Goal: Task Accomplishment & Management: Use online tool/utility

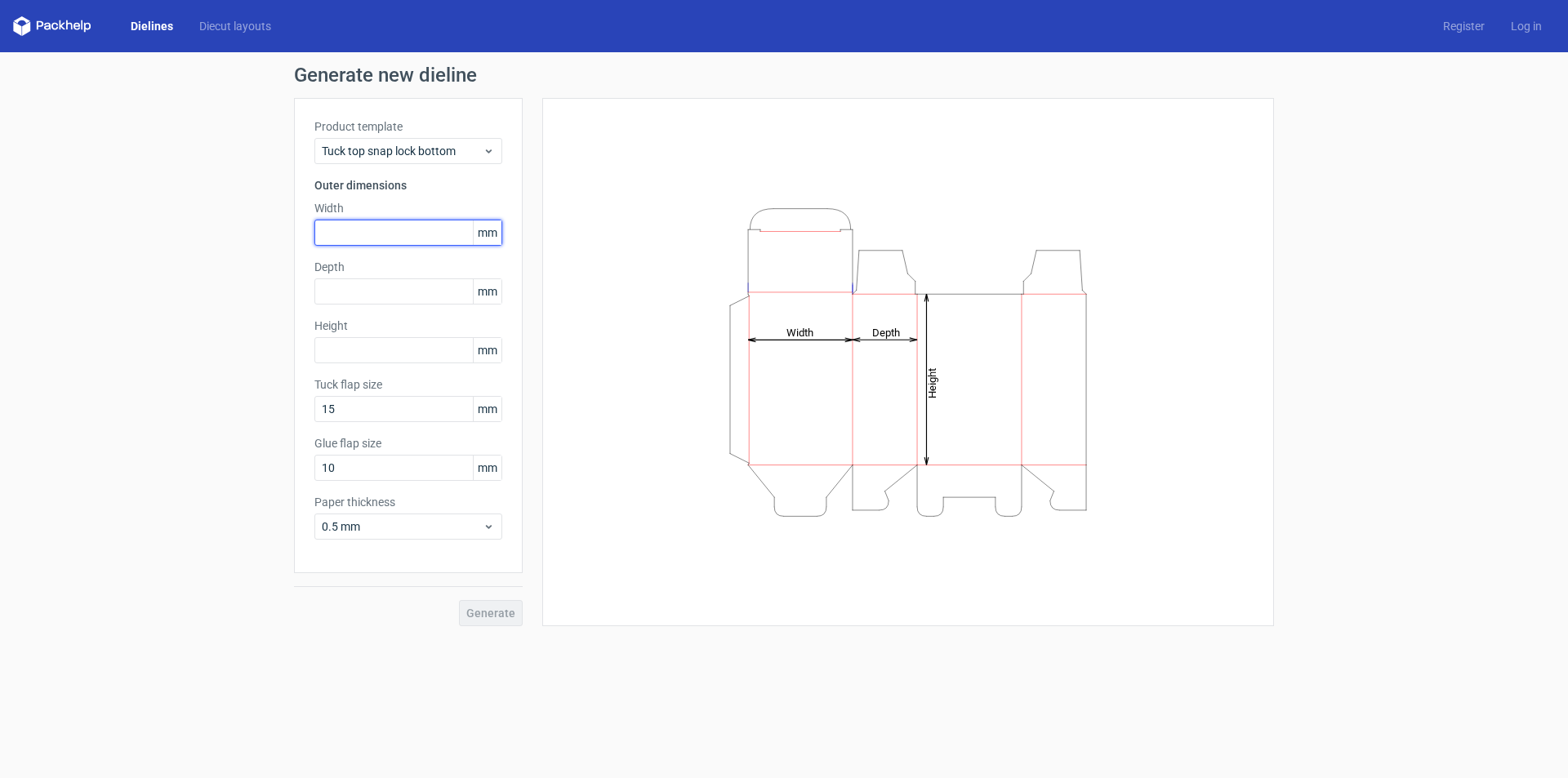
click at [401, 239] on input "text" at bounding box center [408, 232] width 188 height 26
type input "165"
type input "80"
type input "240"
type input "15"
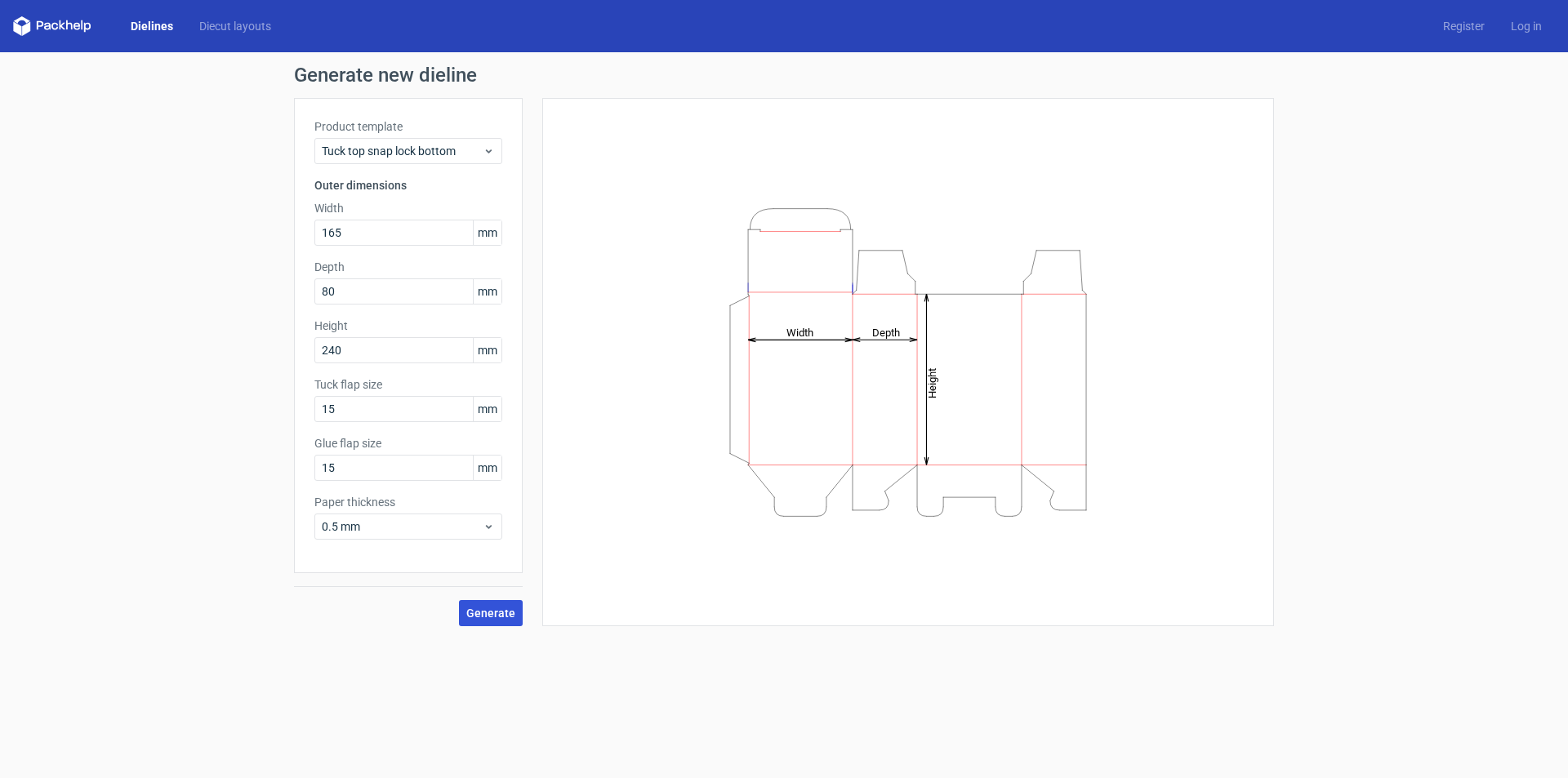
click at [462, 613] on button "Generate" at bounding box center [490, 613] width 63 height 26
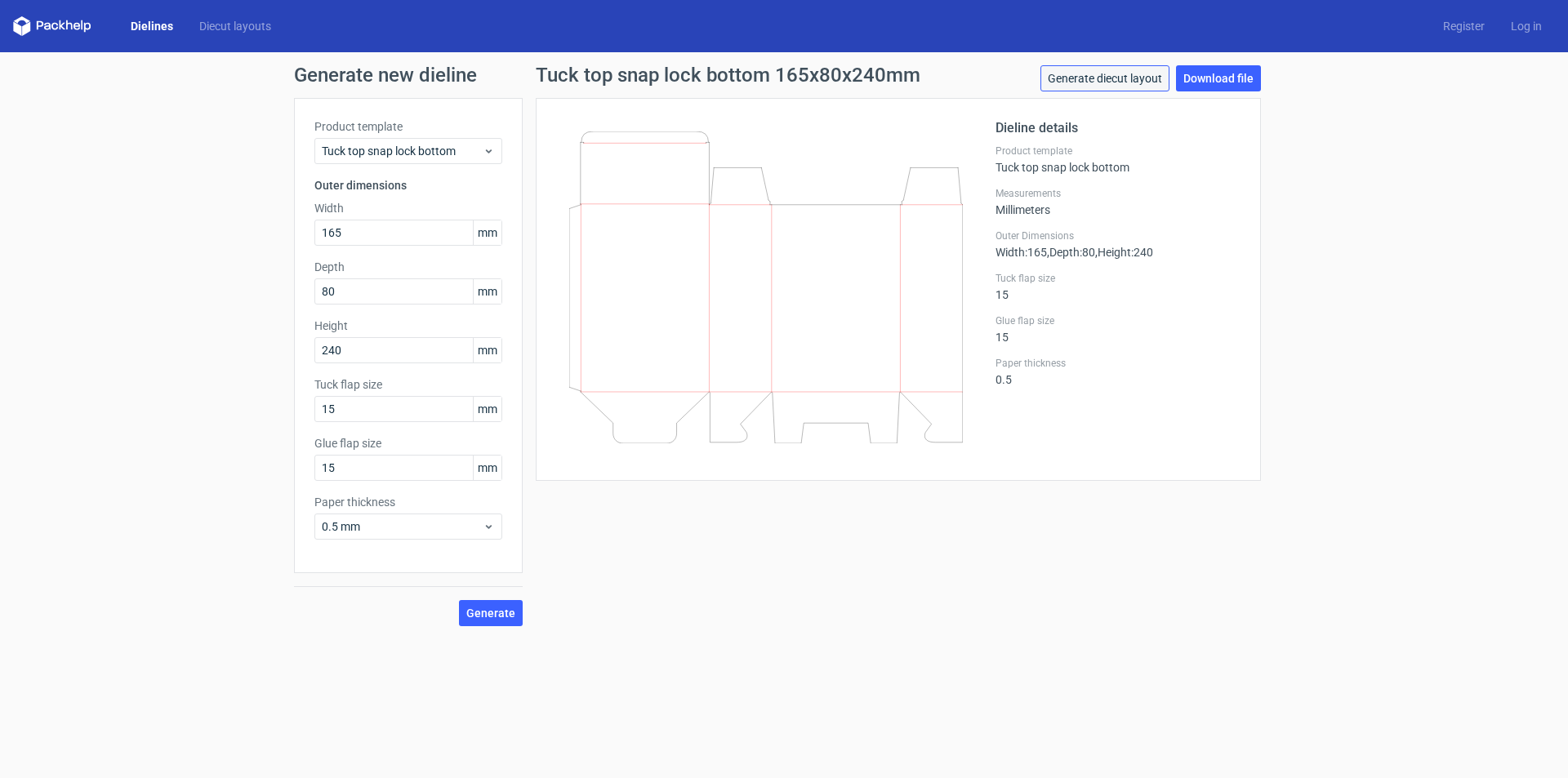
click at [1098, 71] on link "Generate diecut layout" at bounding box center [1104, 78] width 129 height 26
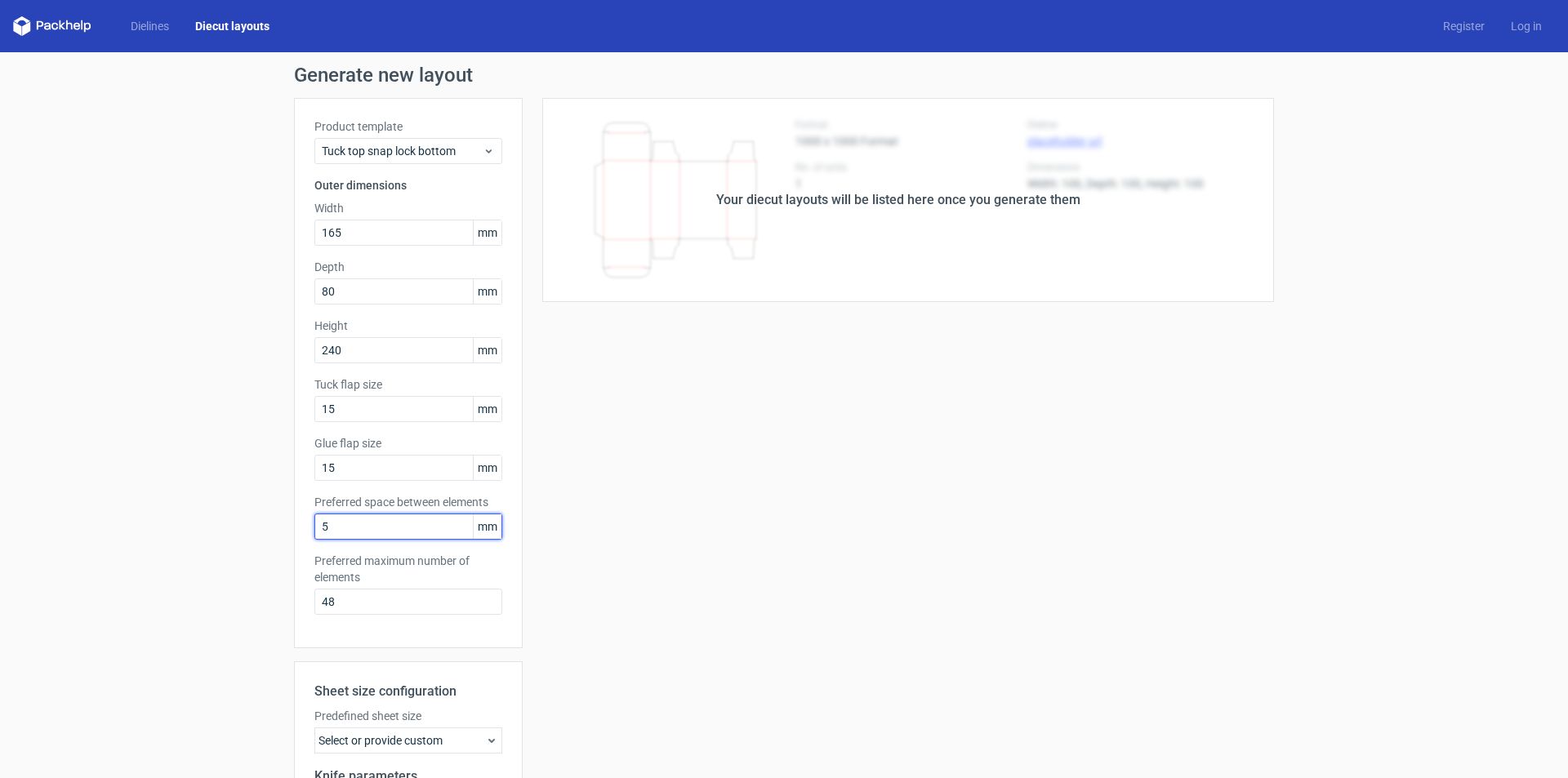
click at [411, 520] on input "5" at bounding box center [408, 527] width 188 height 26
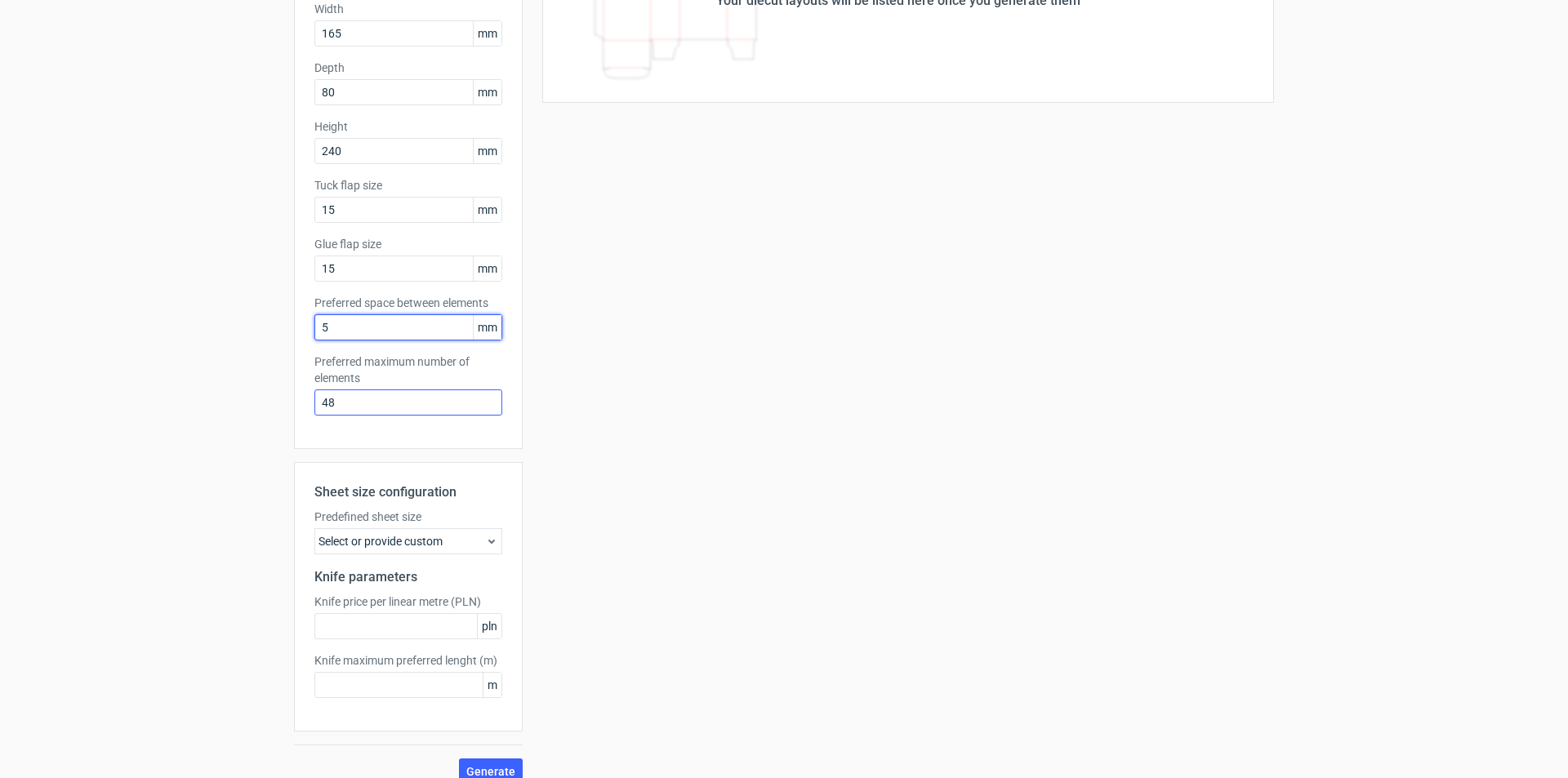
scroll to position [218, 0]
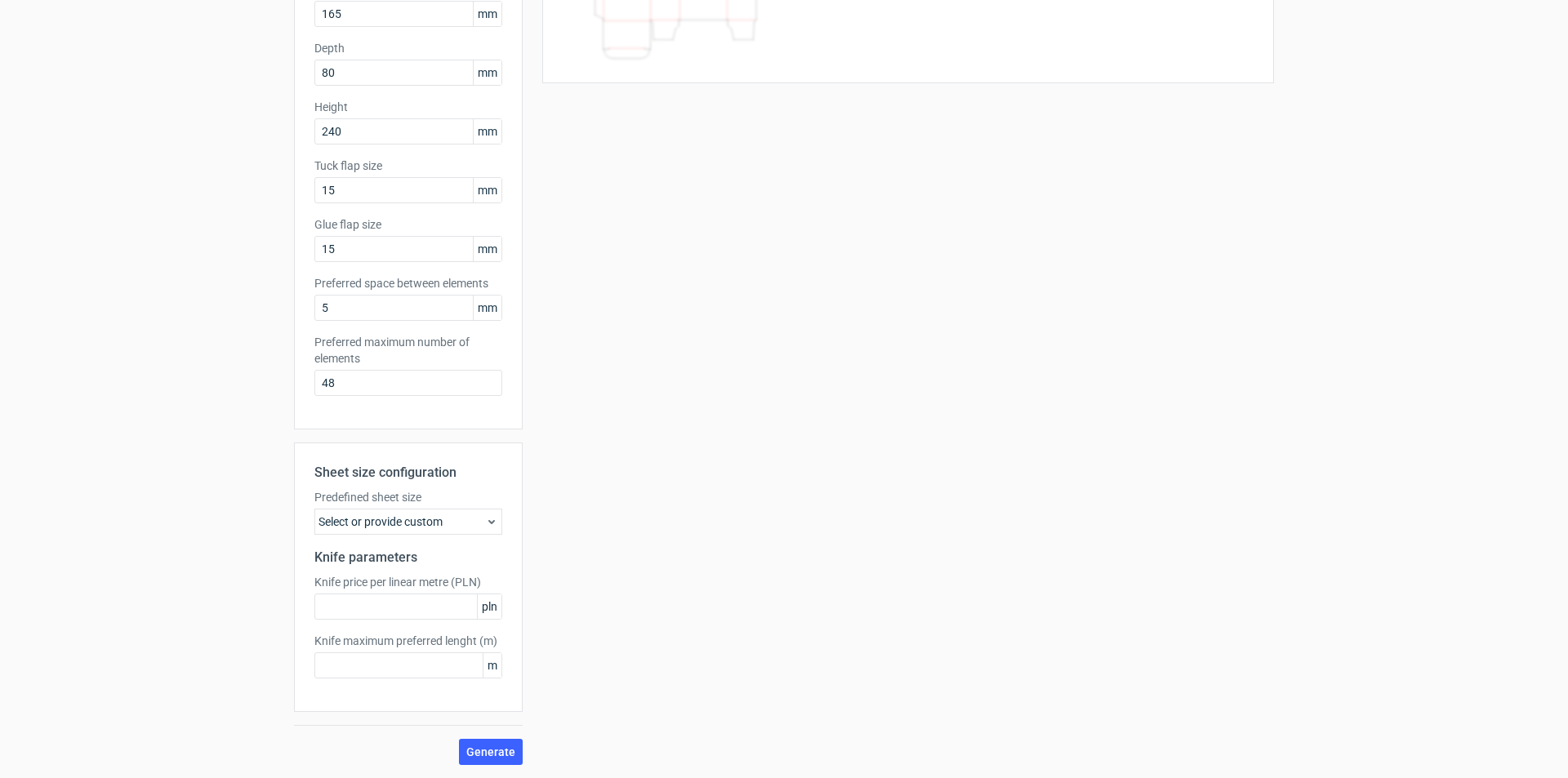
click at [470, 519] on div "Select or provide custom" at bounding box center [408, 522] width 188 height 26
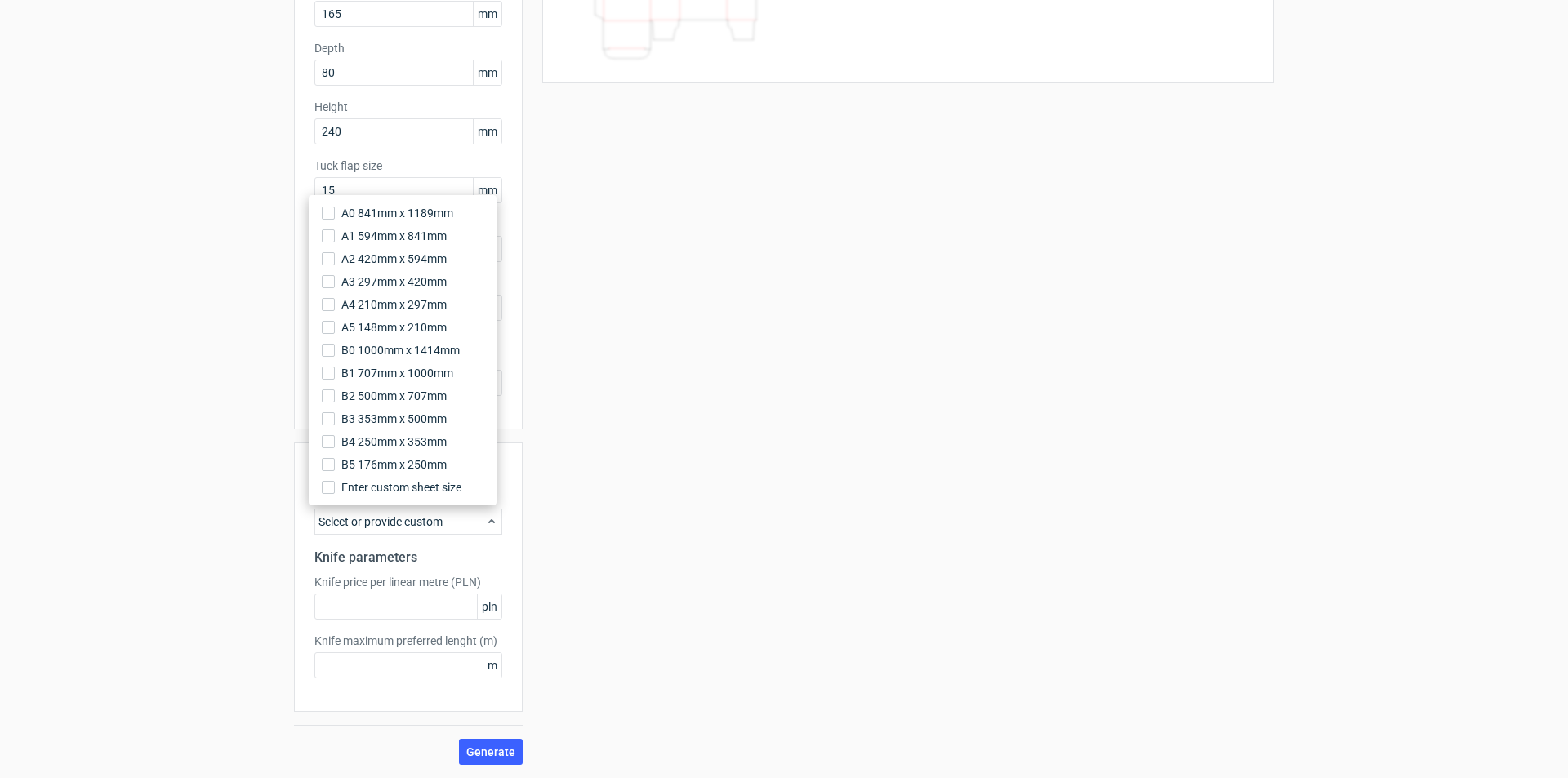
click at [470, 519] on div "Select or provide custom" at bounding box center [408, 522] width 188 height 26
click at [565, 576] on div "Your diecut layouts will be listed here once you generate them Height Depth Wid…" at bounding box center [898, 322] width 751 height 885
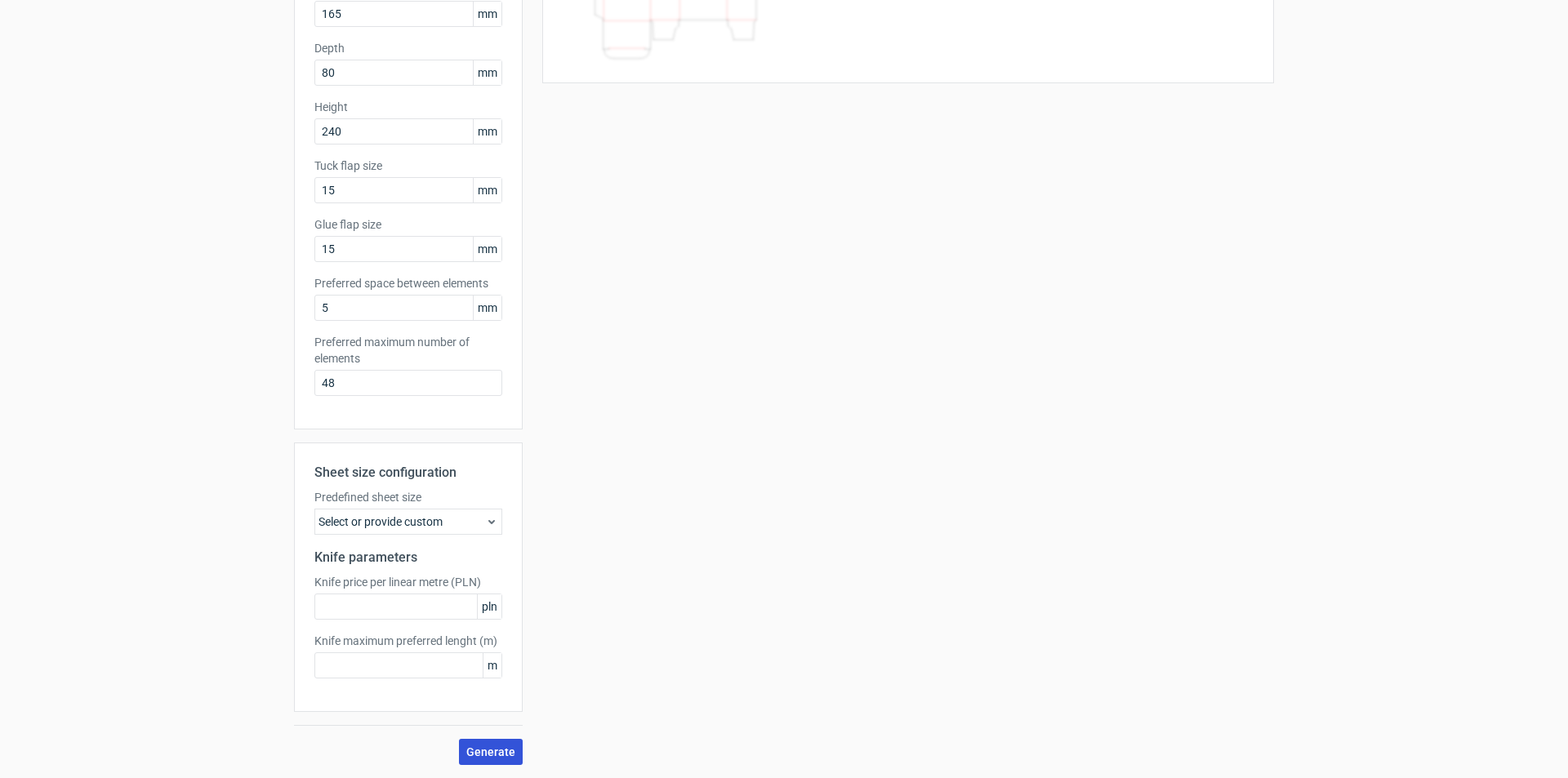
click at [495, 749] on span "Generate" at bounding box center [491, 751] width 49 height 11
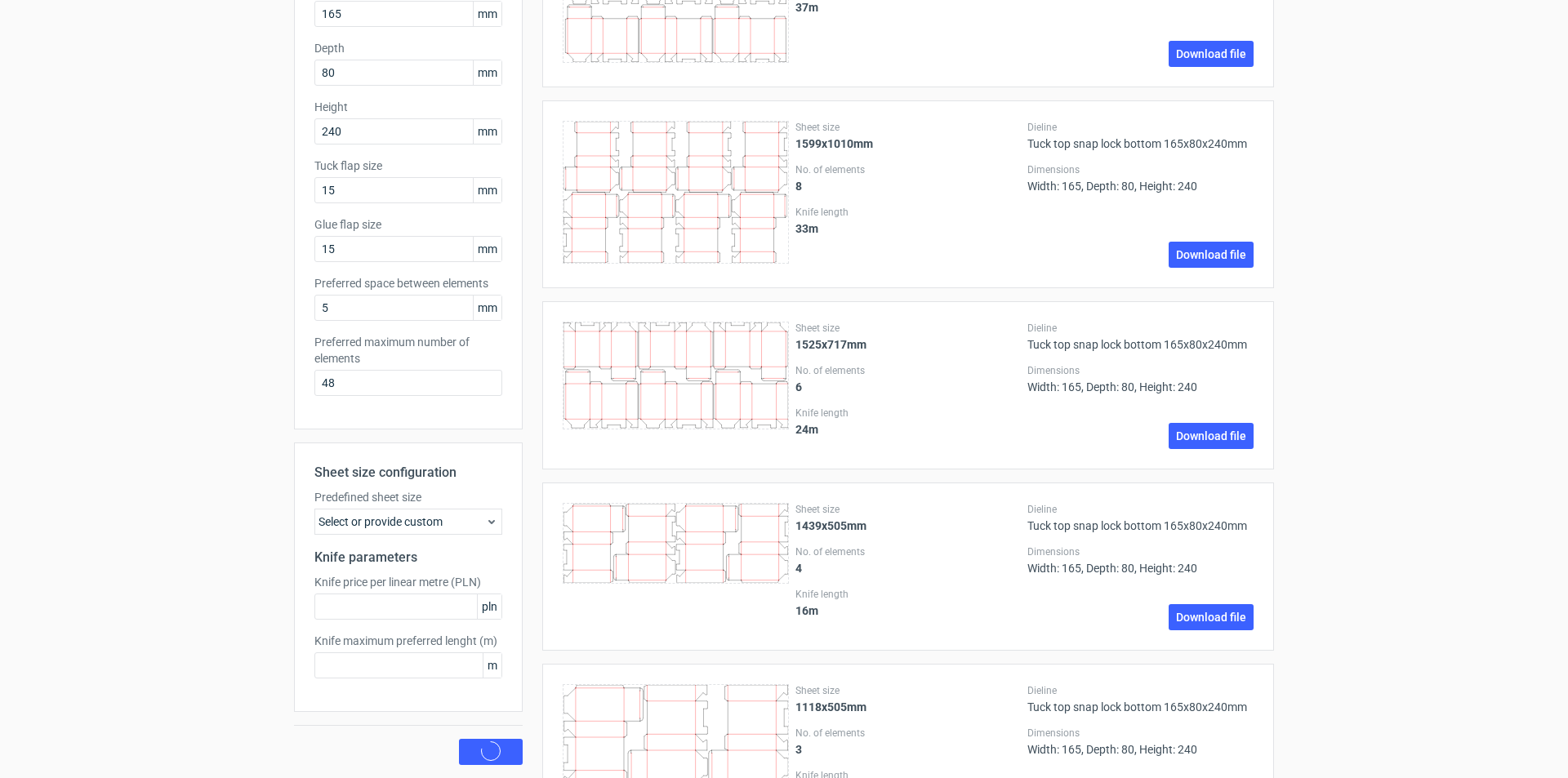
scroll to position [0, 0]
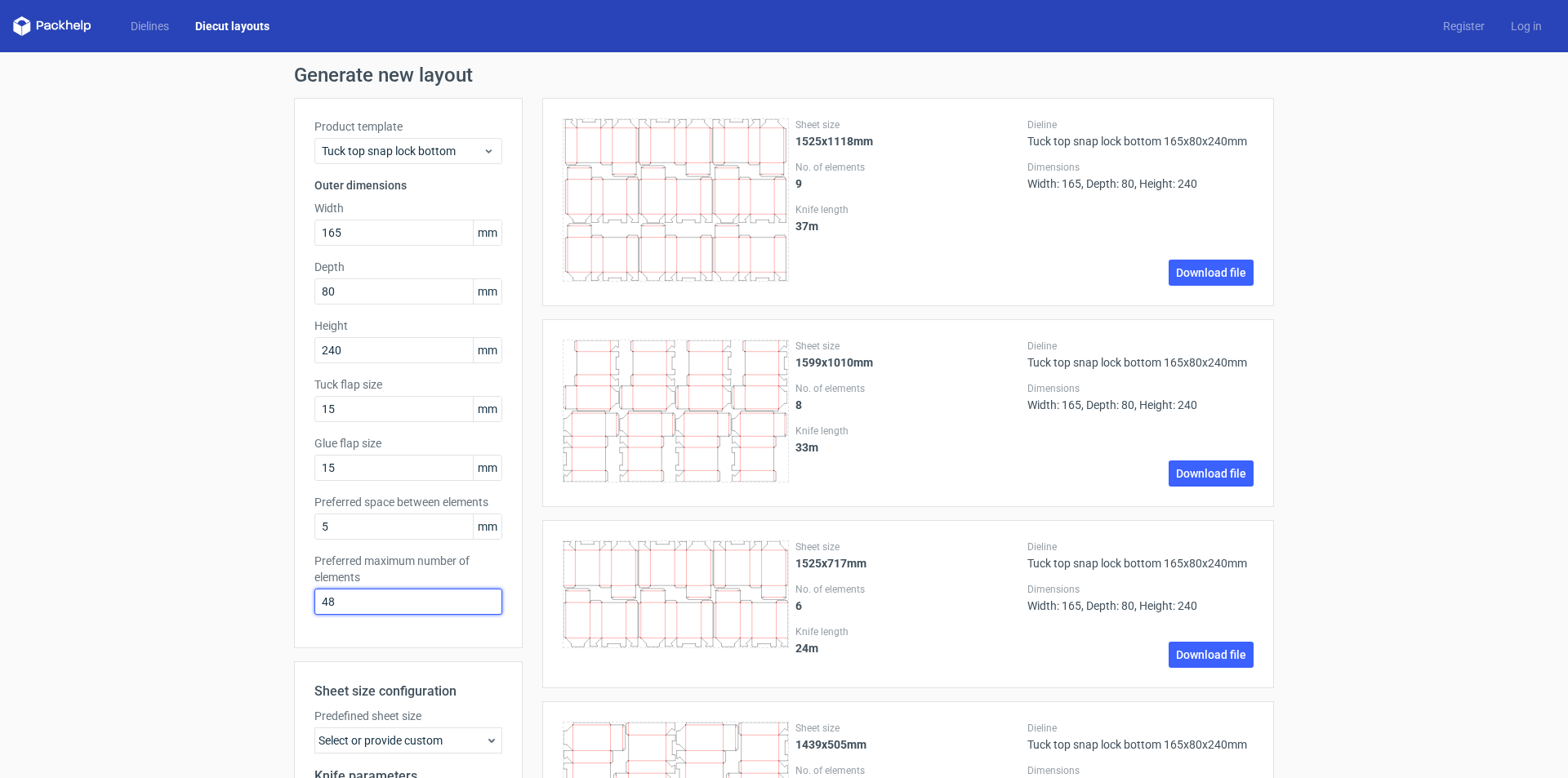
click at [277, 622] on div "Generate new layout Product template Tuck top snap lock bottom Outer dimensions…" at bounding box center [784, 783] width 1568 height 1463
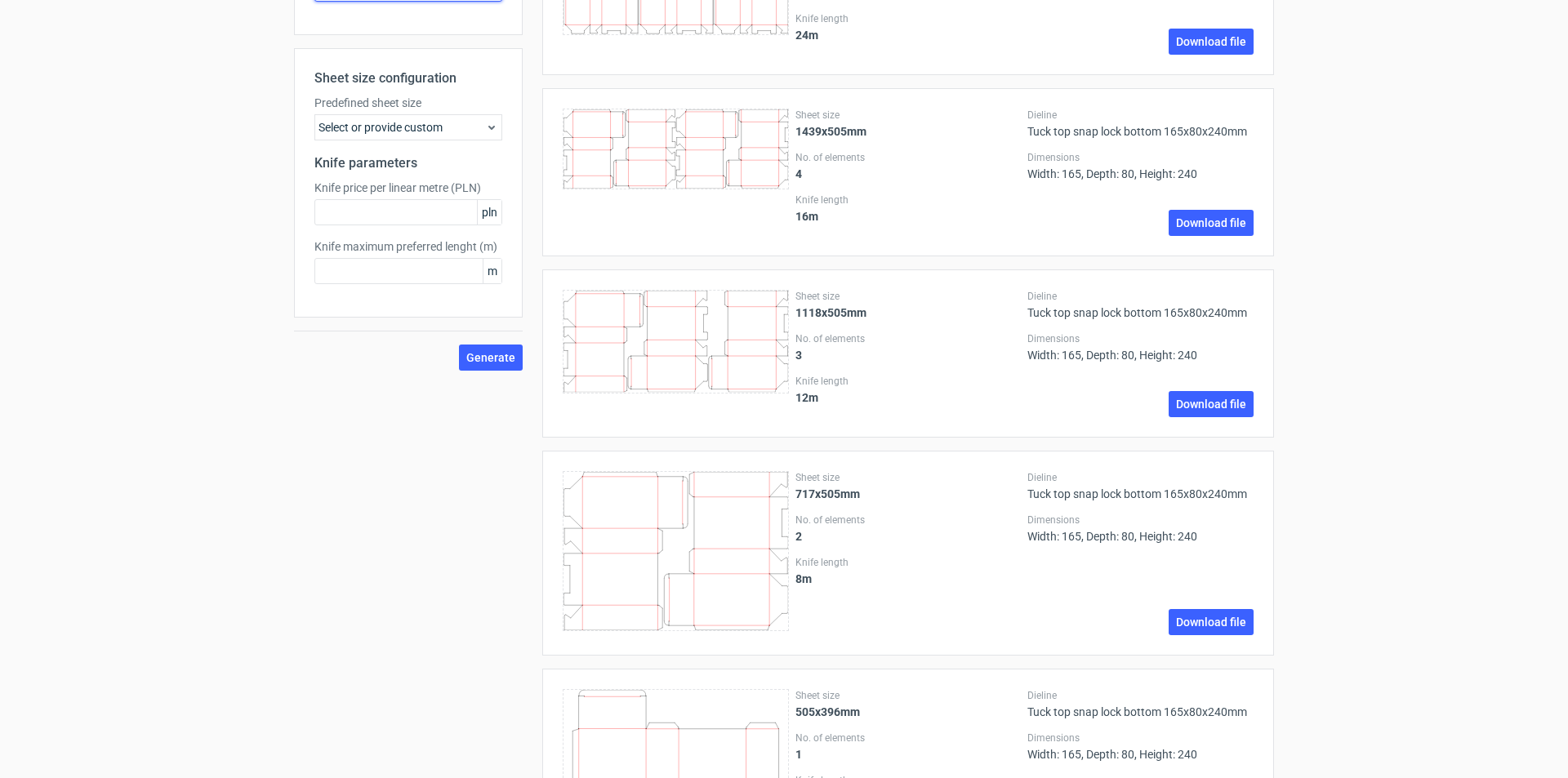
scroll to position [741, 0]
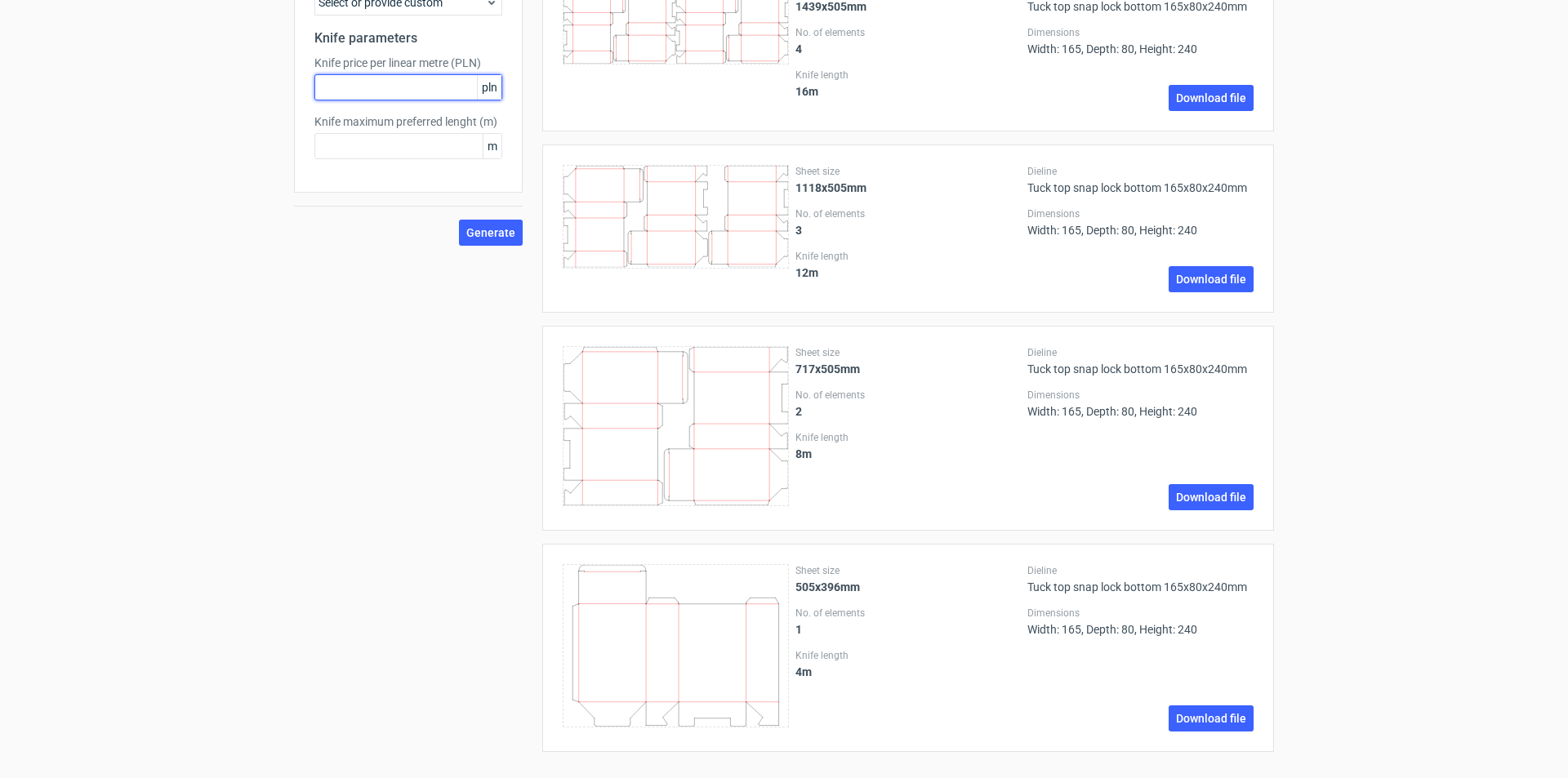
click at [356, 88] on input "text" at bounding box center [408, 88] width 188 height 26
click at [352, 138] on input "text" at bounding box center [408, 146] width 188 height 26
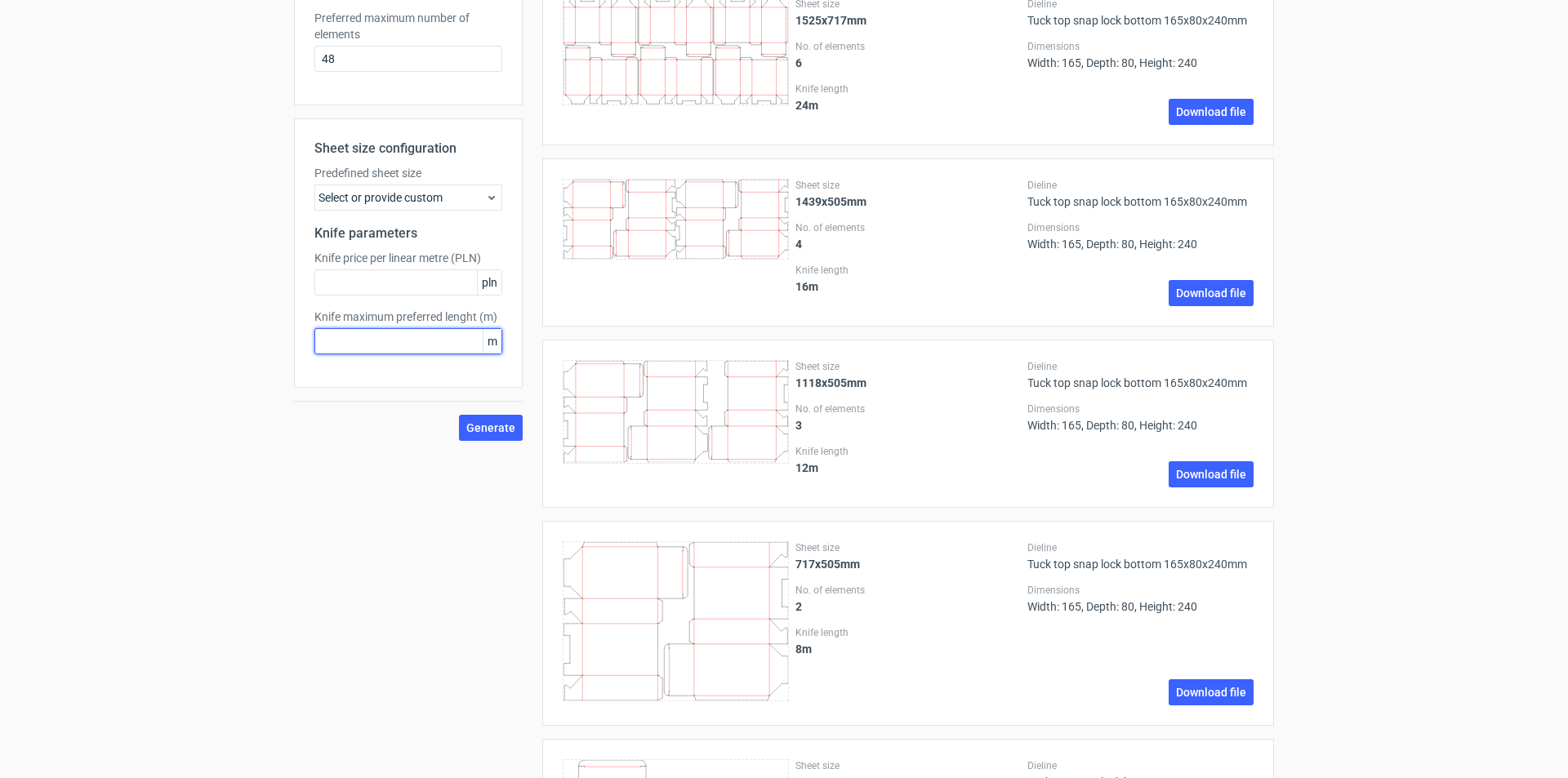
scroll to position [496, 0]
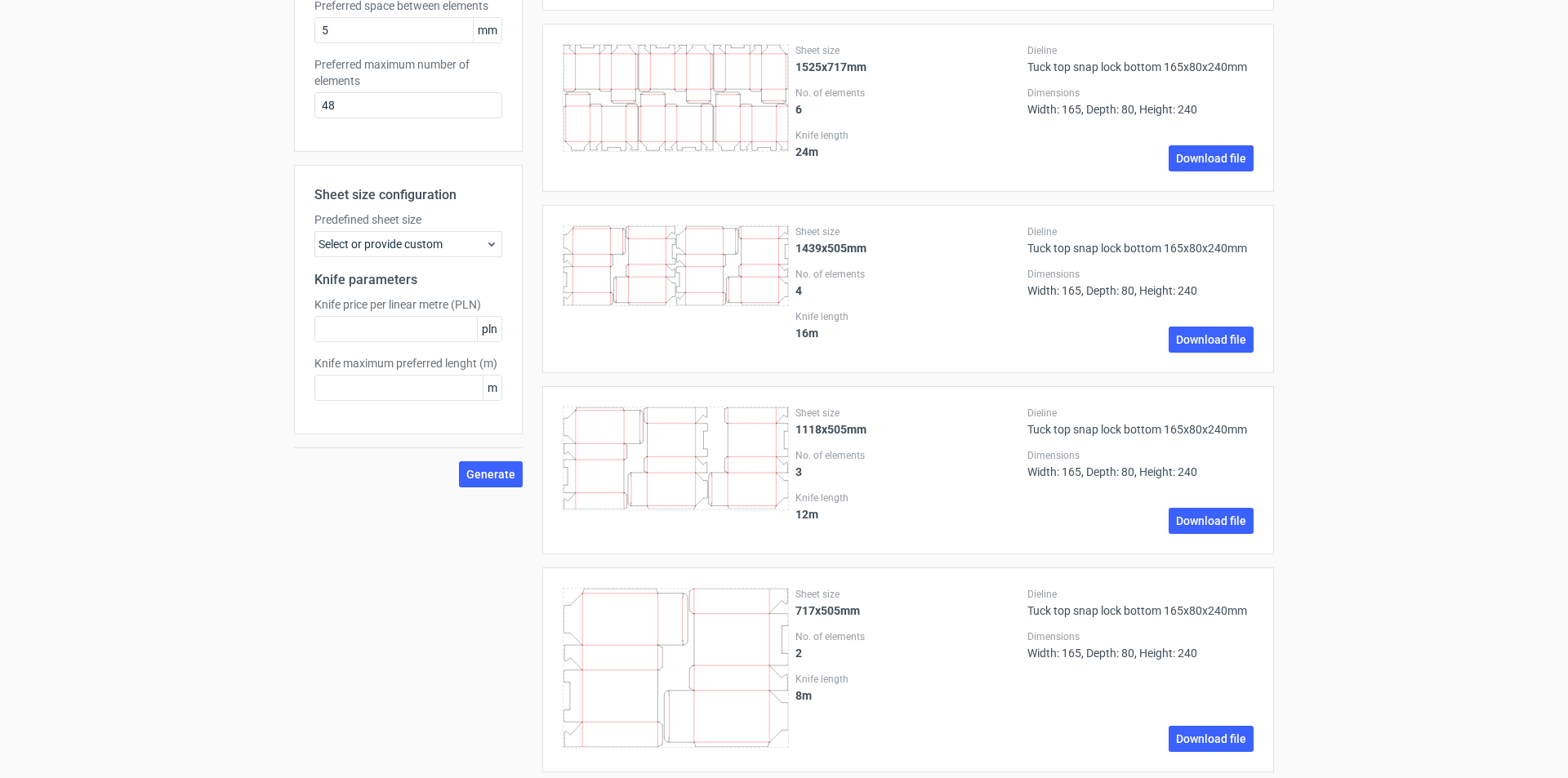
click at [455, 241] on div "Select or provide custom" at bounding box center [408, 244] width 188 height 26
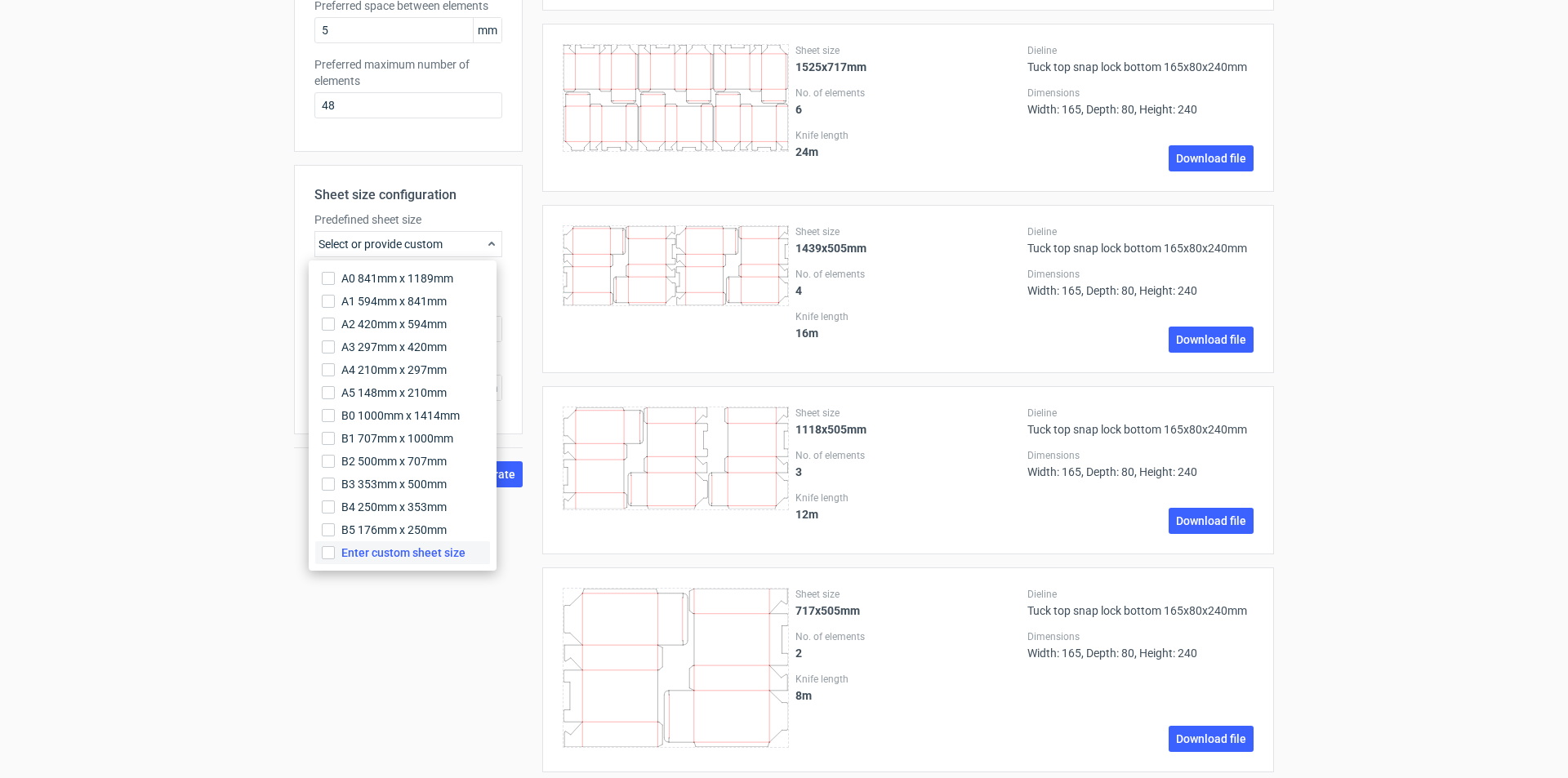
click at [415, 557] on span "Enter custom sheet size" at bounding box center [403, 552] width 124 height 16
click at [335, 557] on input "Enter custom sheet size" at bounding box center [328, 552] width 13 height 13
click at [407, 552] on span "Enter custom sheet size" at bounding box center [403, 552] width 124 height 16
click at [335, 552] on input "Enter custom sheet size" at bounding box center [328, 552] width 13 height 13
click at [407, 552] on span "Enter custom sheet size" at bounding box center [401, 552] width 120 height 16
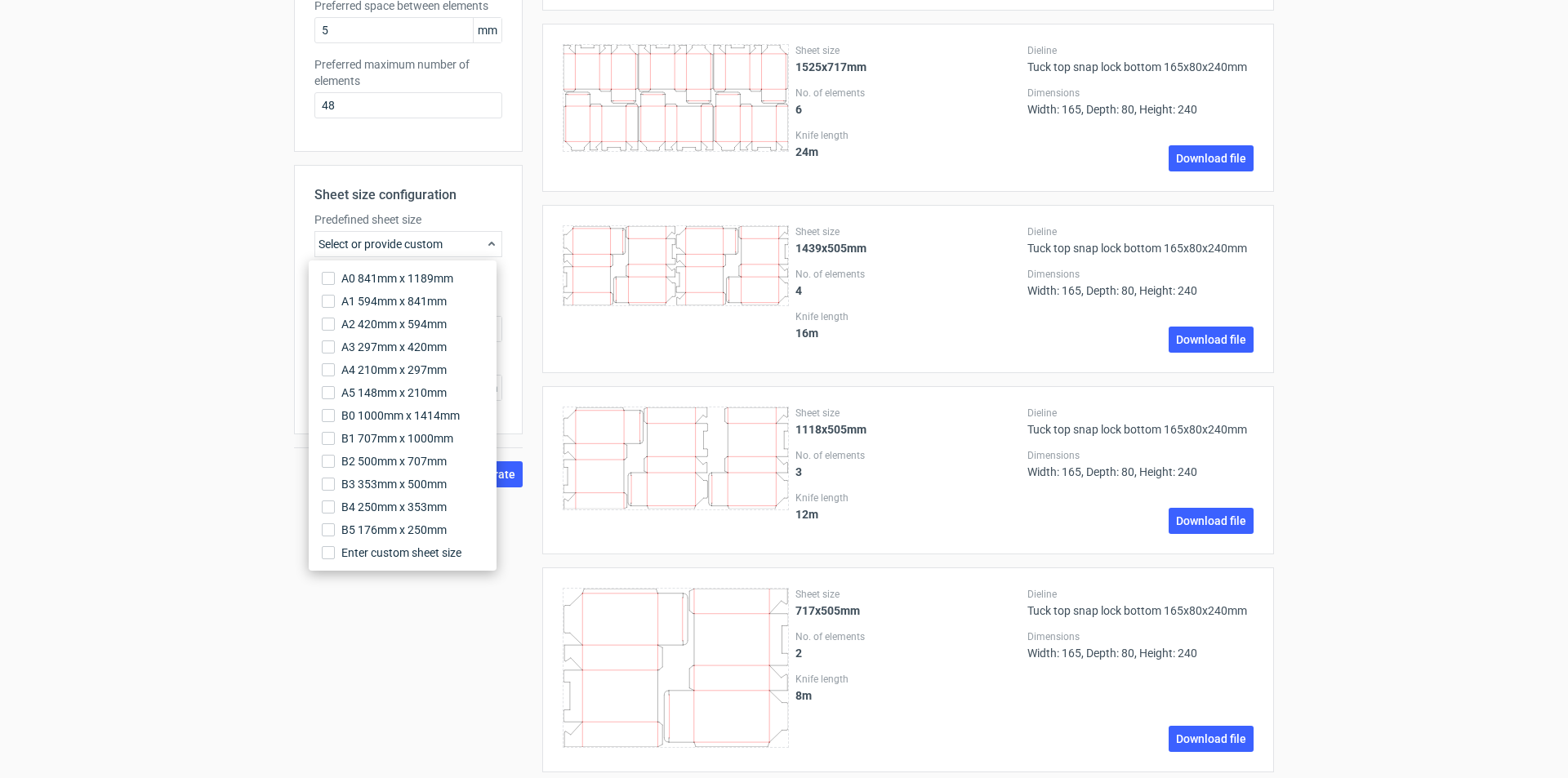
click at [335, 552] on input "Enter custom sheet size" at bounding box center [328, 552] width 13 height 13
click at [401, 655] on div "Product template Tuck top snap lock bottom Outer dimensions Width 165 mm Depth …" at bounding box center [408, 303] width 229 height 1404
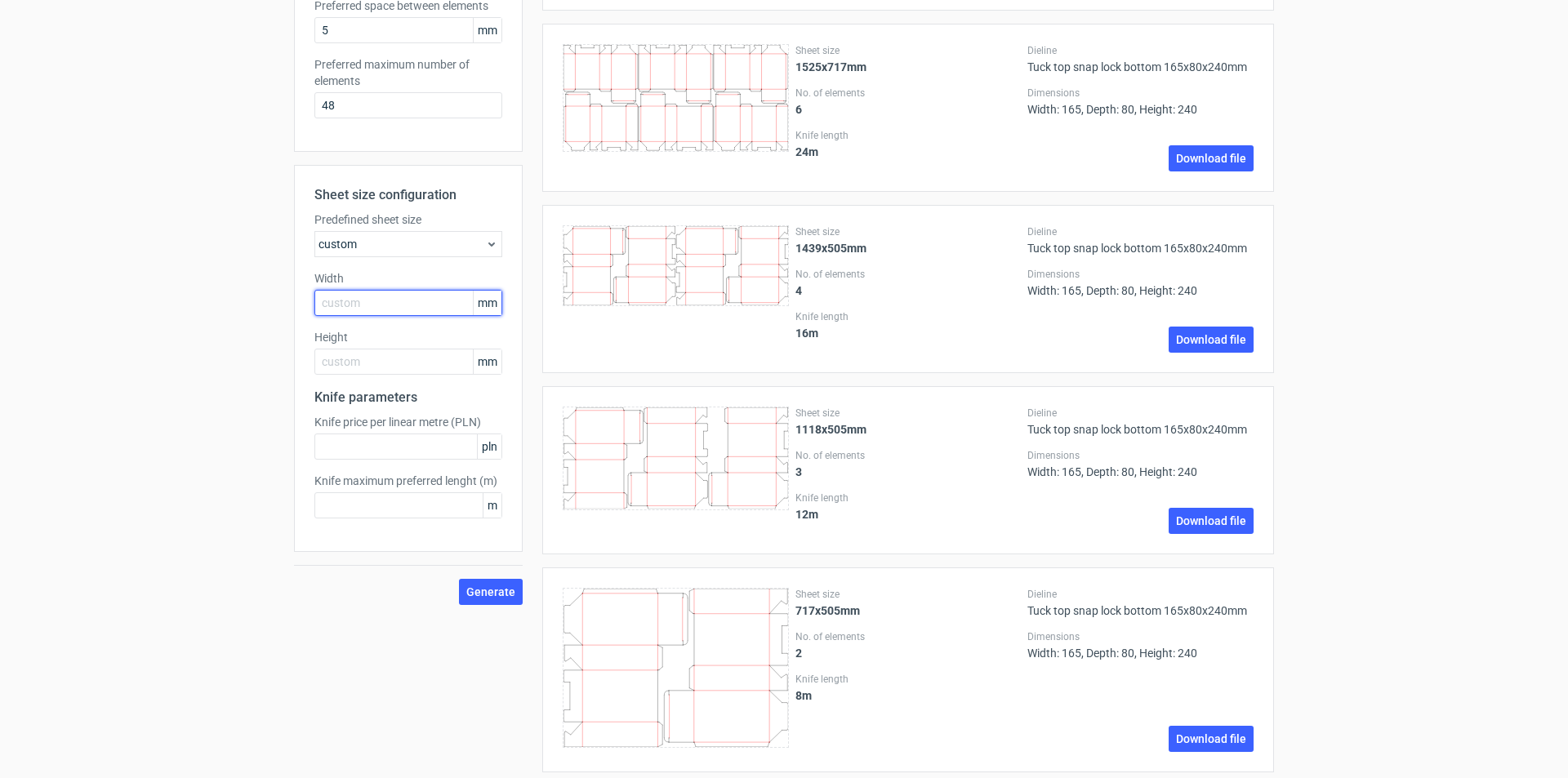
click at [382, 302] on input "text" at bounding box center [408, 302] width 188 height 26
type input "558"
type input "812"
click at [478, 589] on span "Generate" at bounding box center [491, 591] width 49 height 11
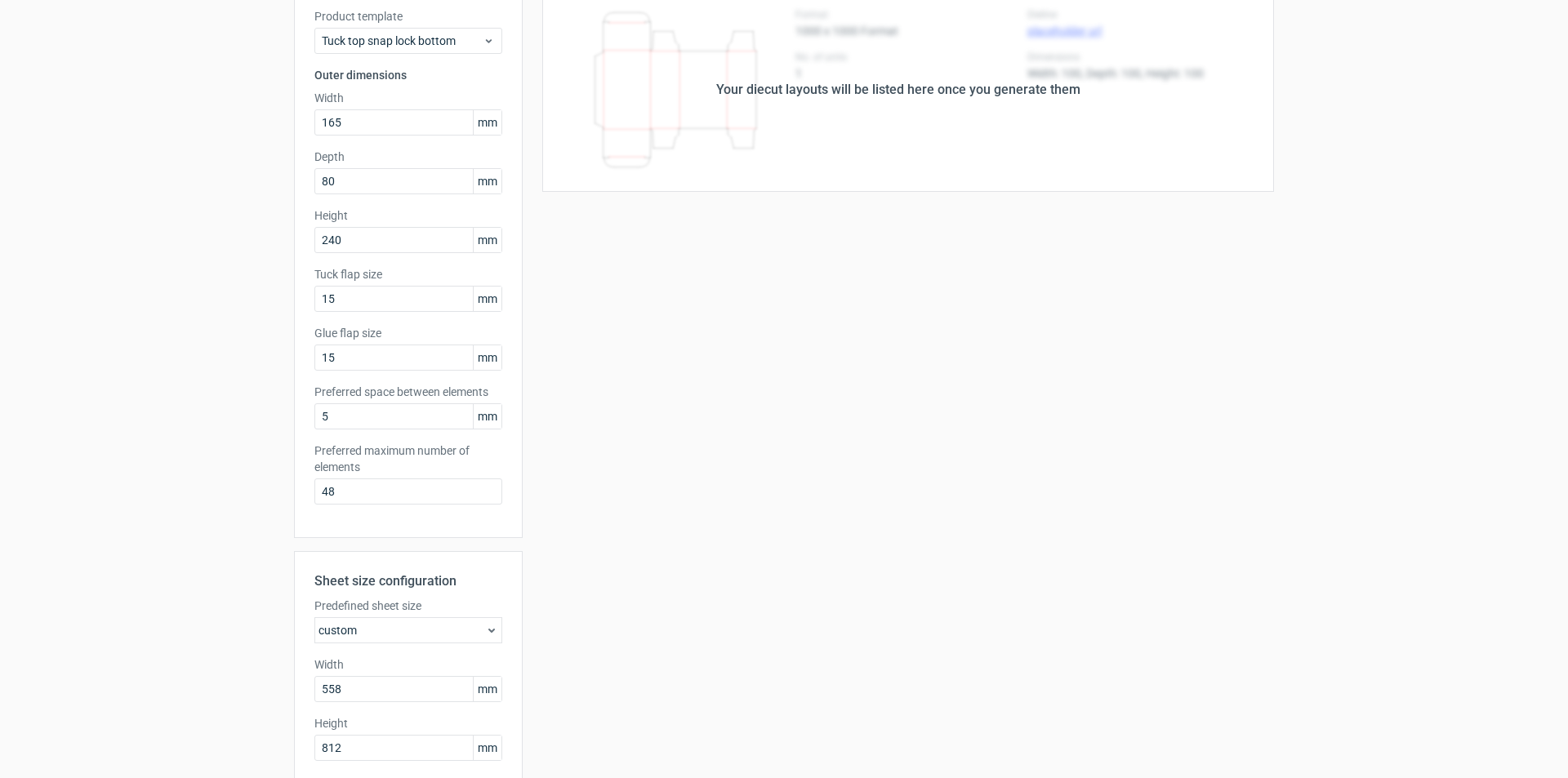
scroll to position [0, 0]
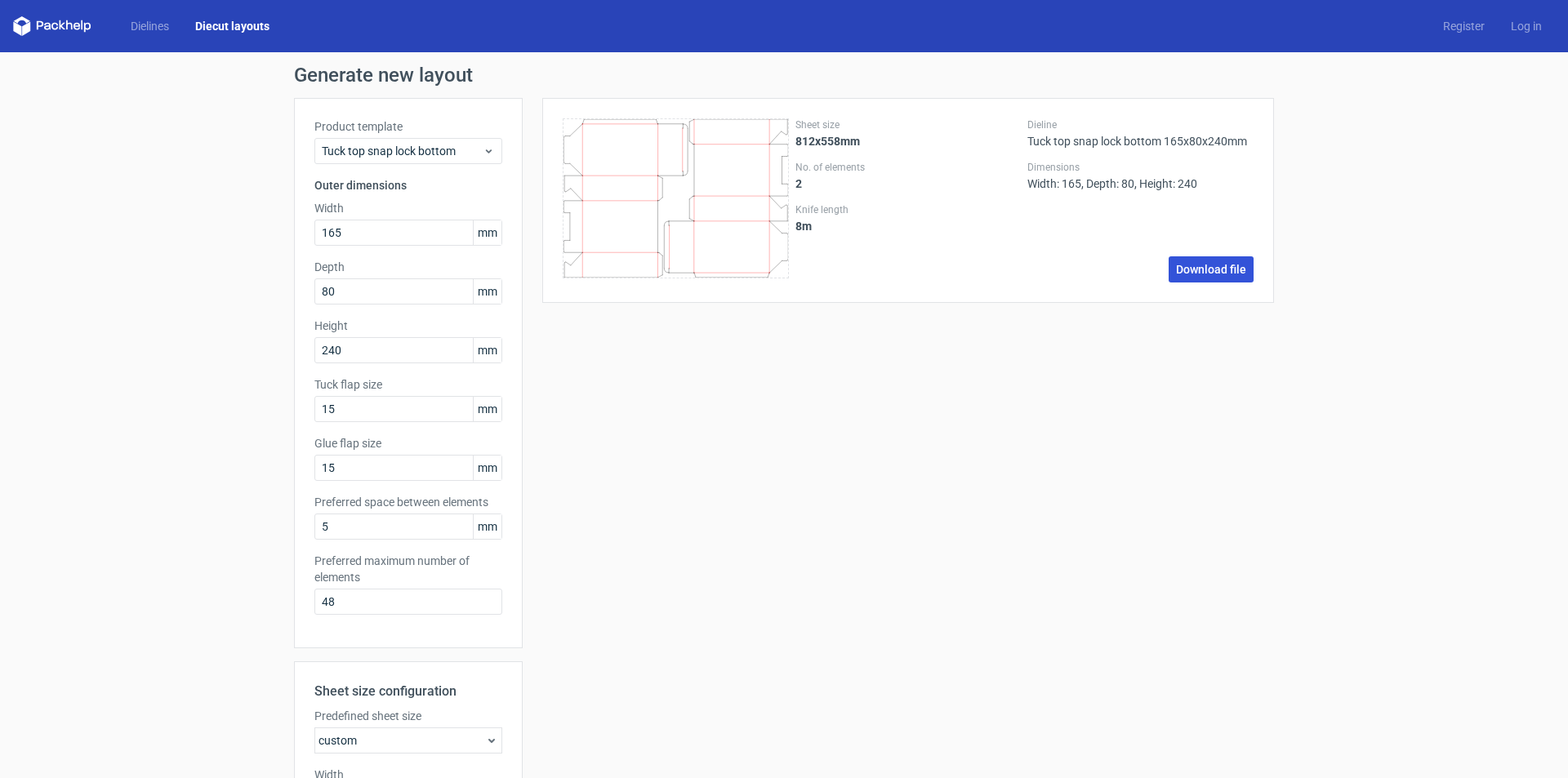
click at [1205, 269] on link "Download file" at bounding box center [1211, 269] width 85 height 26
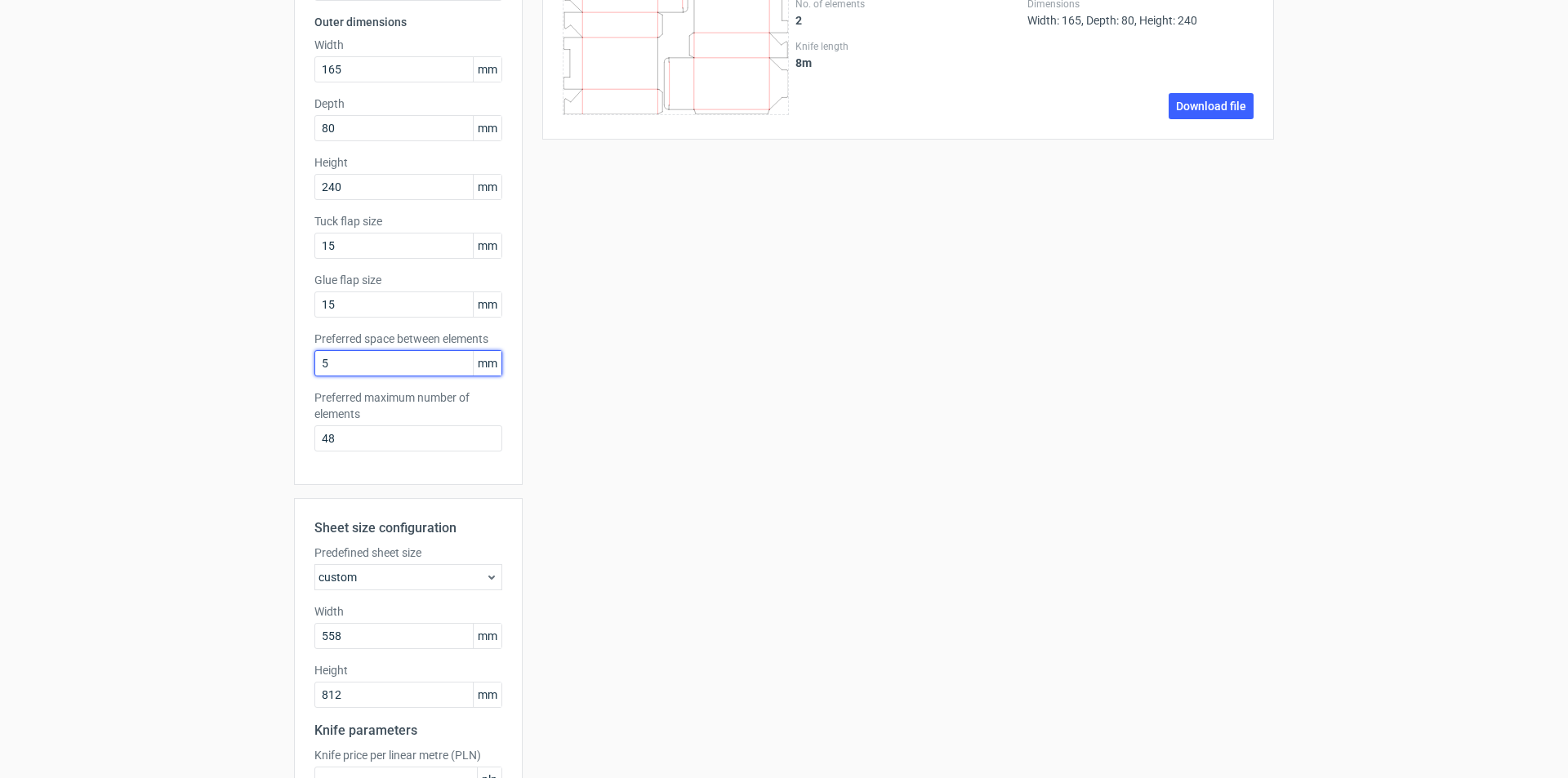
drag, startPoint x: 359, startPoint y: 360, endPoint x: 287, endPoint y: 379, distance: 74.5
click at [296, 377] on div "Product template Tuck top snap lock bottom Outer dimensions Width 165 mm Depth …" at bounding box center [408, 210] width 229 height 550
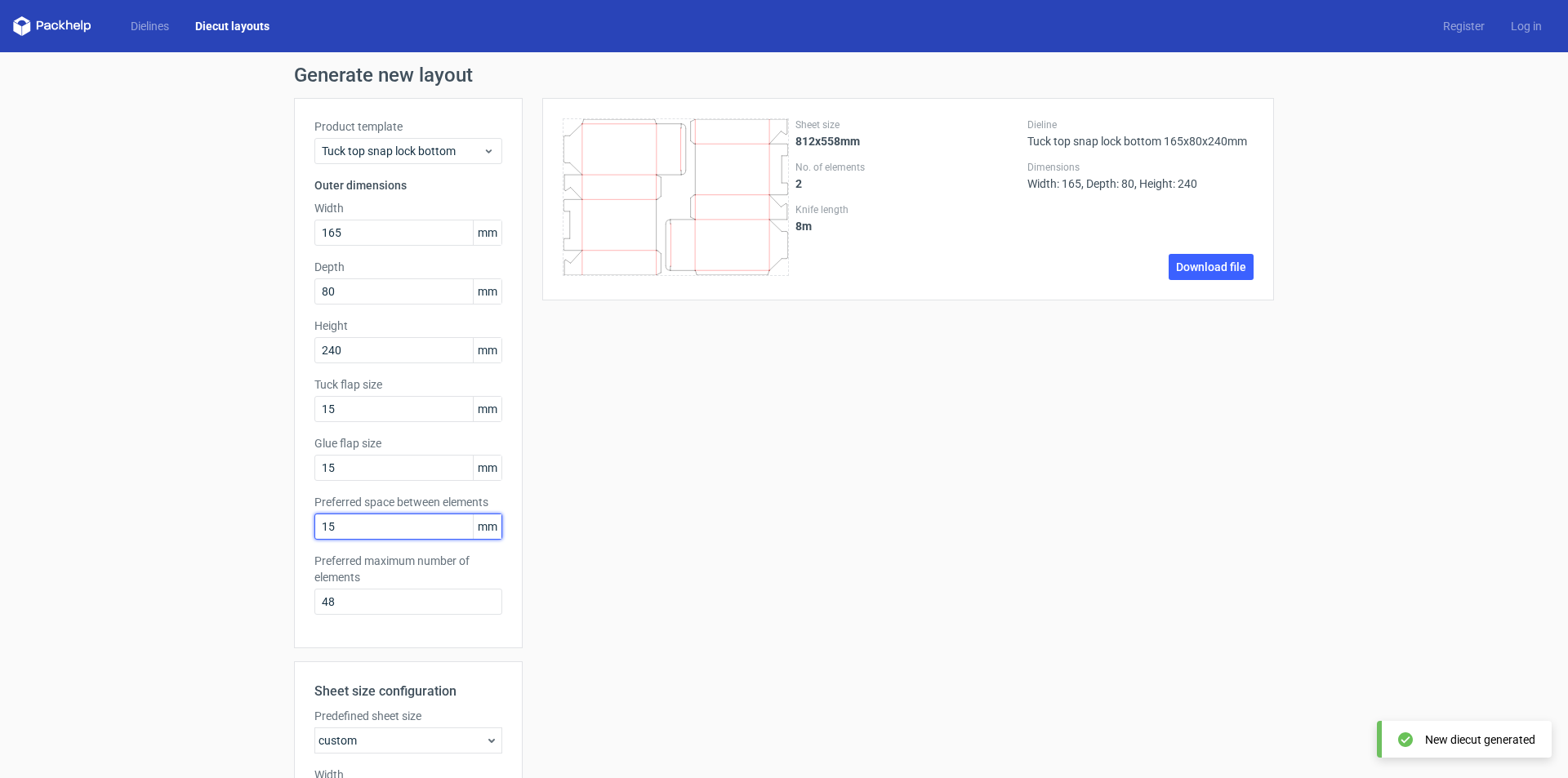
click at [273, 534] on div "Generate new layout Product template Tuck top snap lock bottom Outer dimensions…" at bounding box center [784, 583] width 1568 height 1062
type input "5"
click at [159, 27] on link "Dielines" at bounding box center [150, 26] width 64 height 16
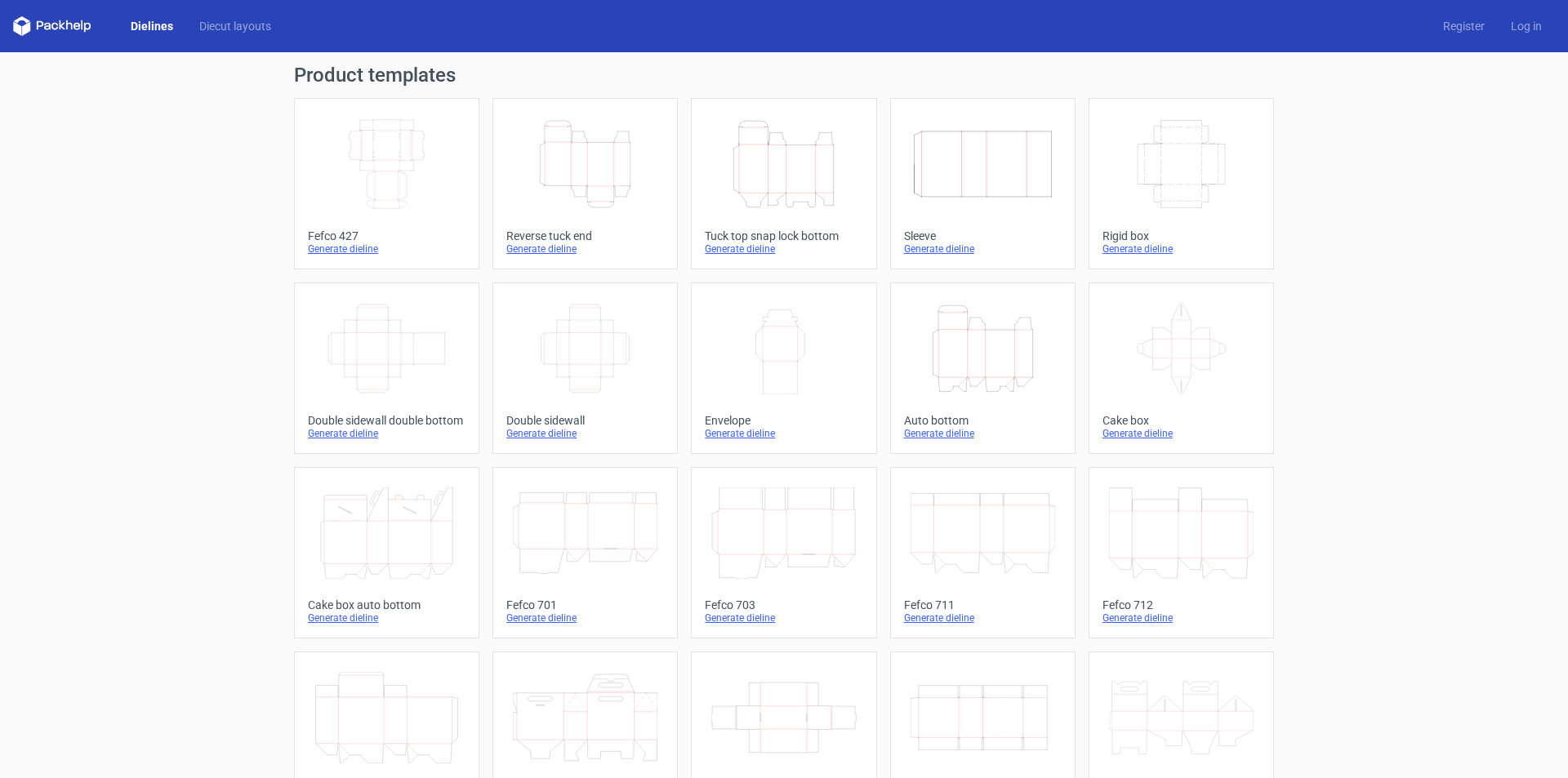
click at [774, 175] on icon "Height Depth Width" at bounding box center [784, 165] width 145 height 92
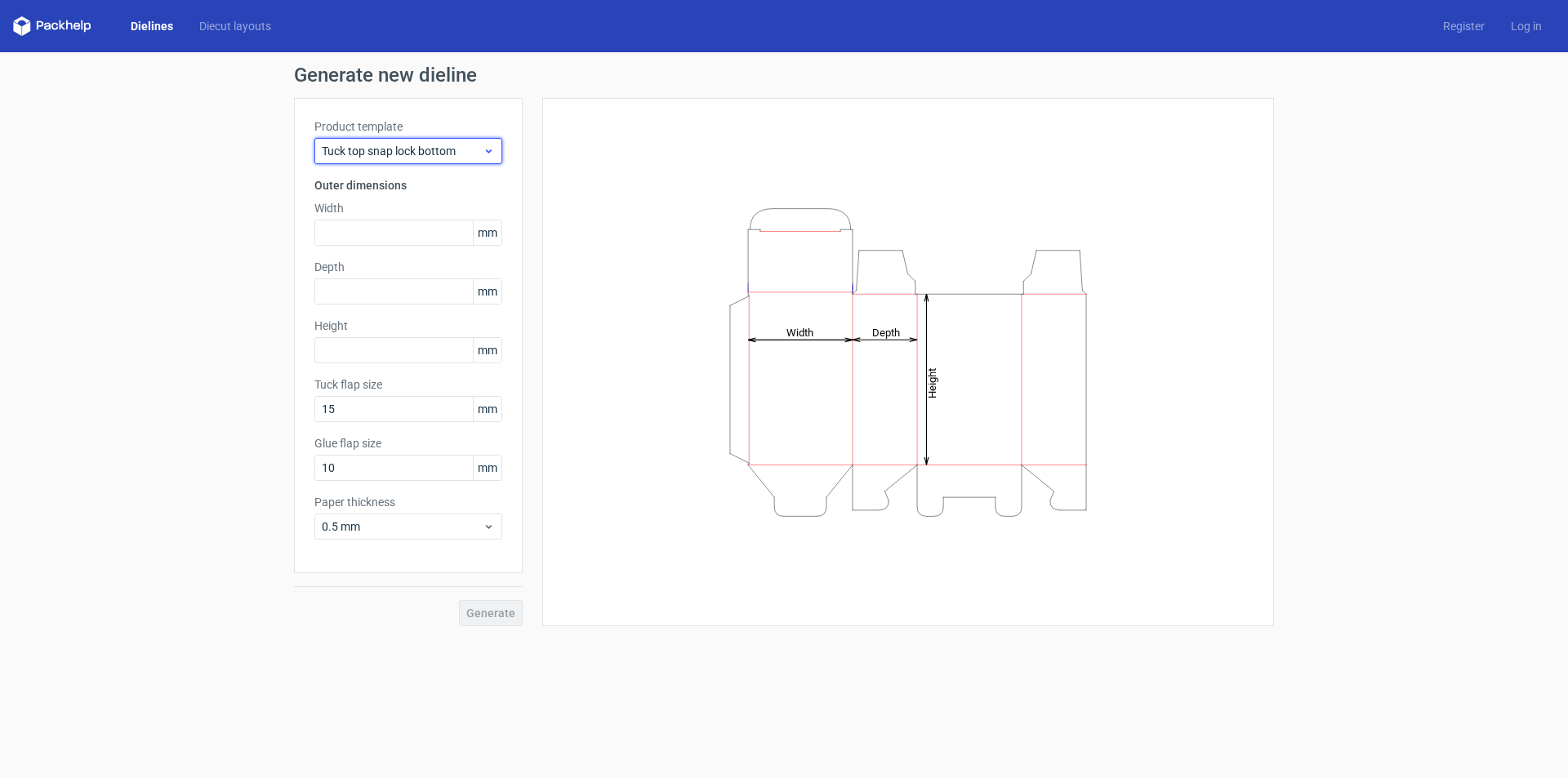
click at [407, 153] on span "Tuck top snap lock bottom" at bounding box center [402, 151] width 161 height 16
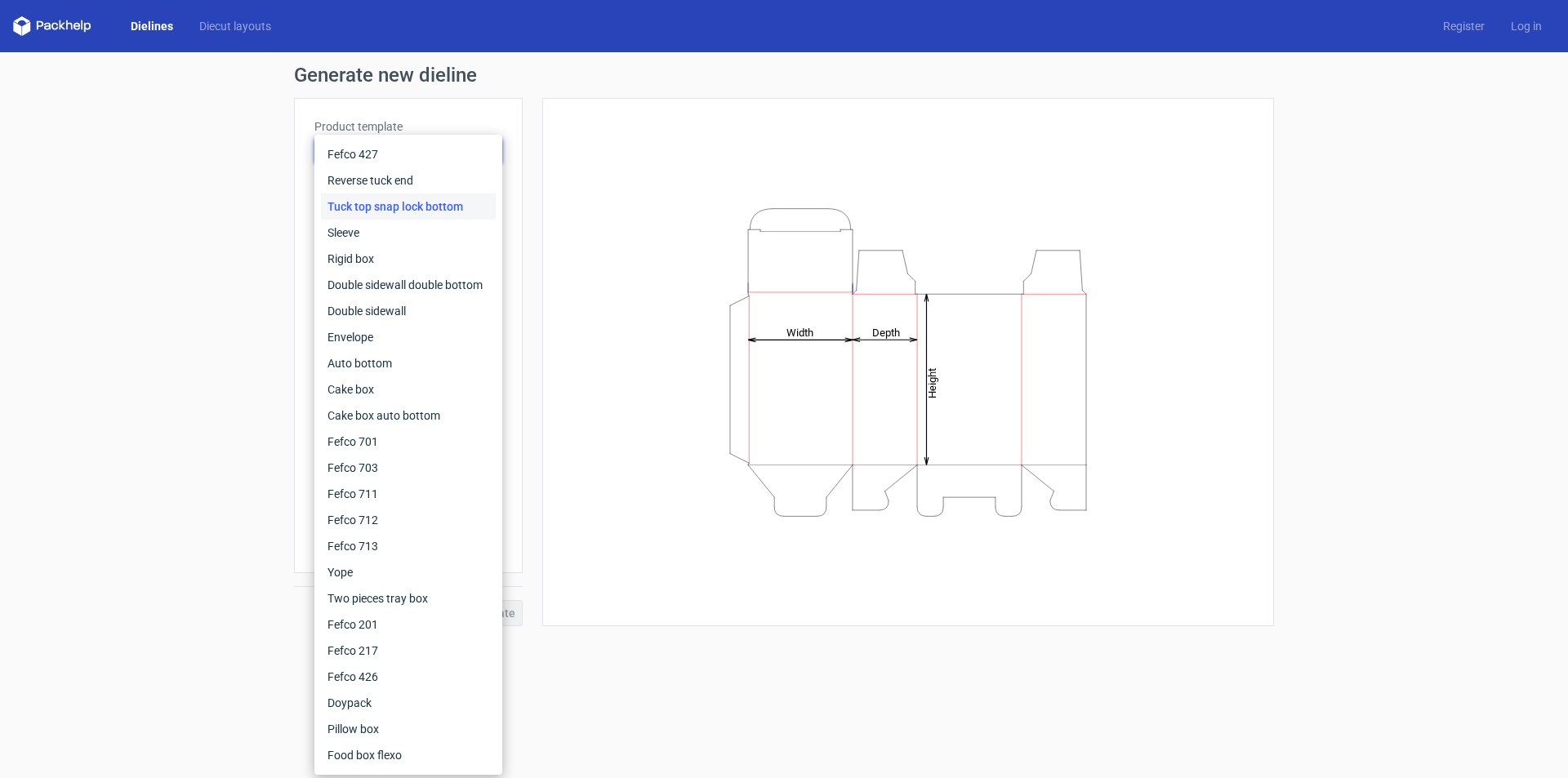
click at [401, 210] on div "Tuck top snap lock bottom" at bounding box center [408, 206] width 175 height 26
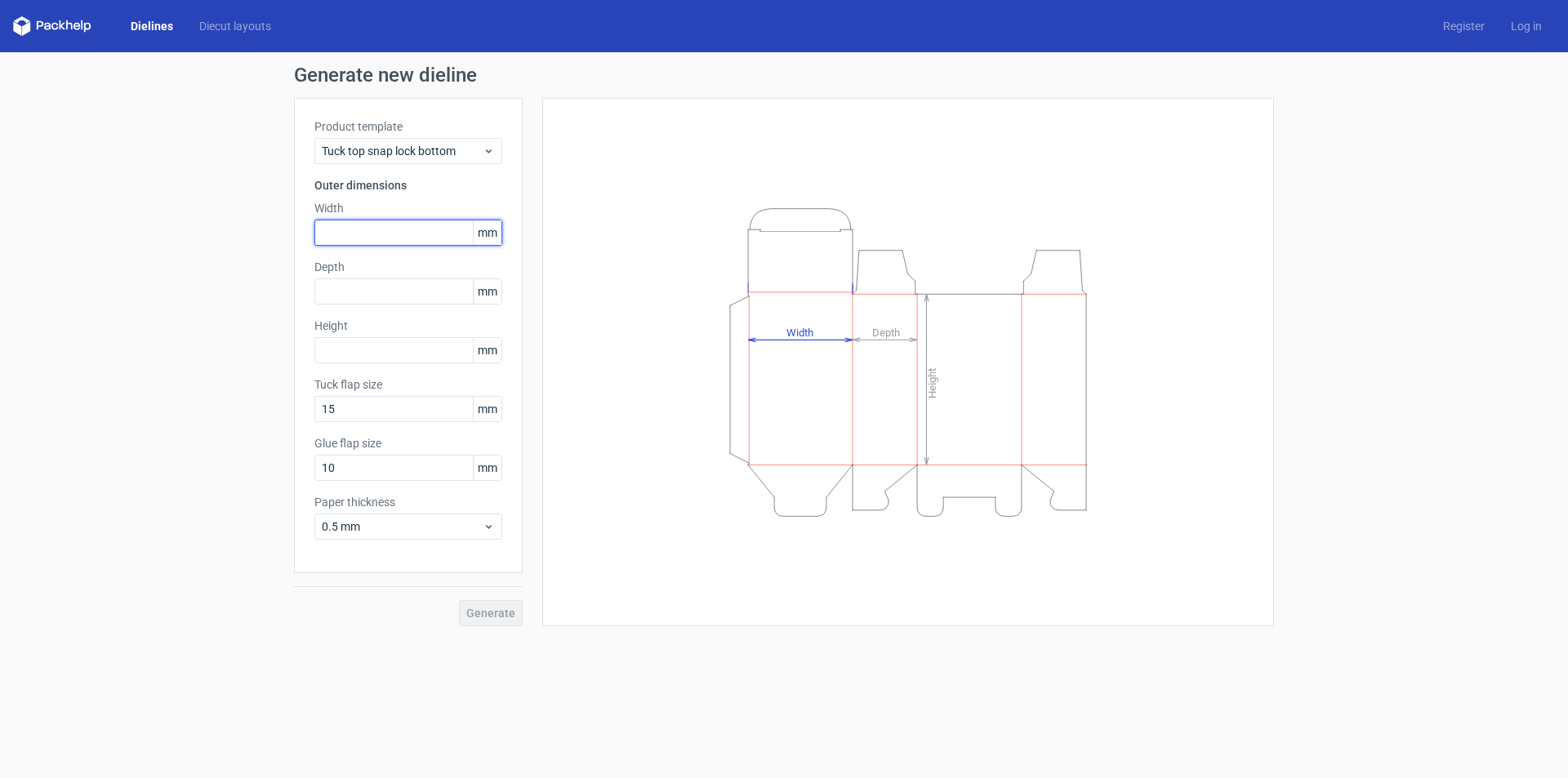
click at [355, 234] on input "text" at bounding box center [408, 232] width 188 height 26
type input "165"
click at [162, 23] on link "Dielines" at bounding box center [152, 26] width 68 height 16
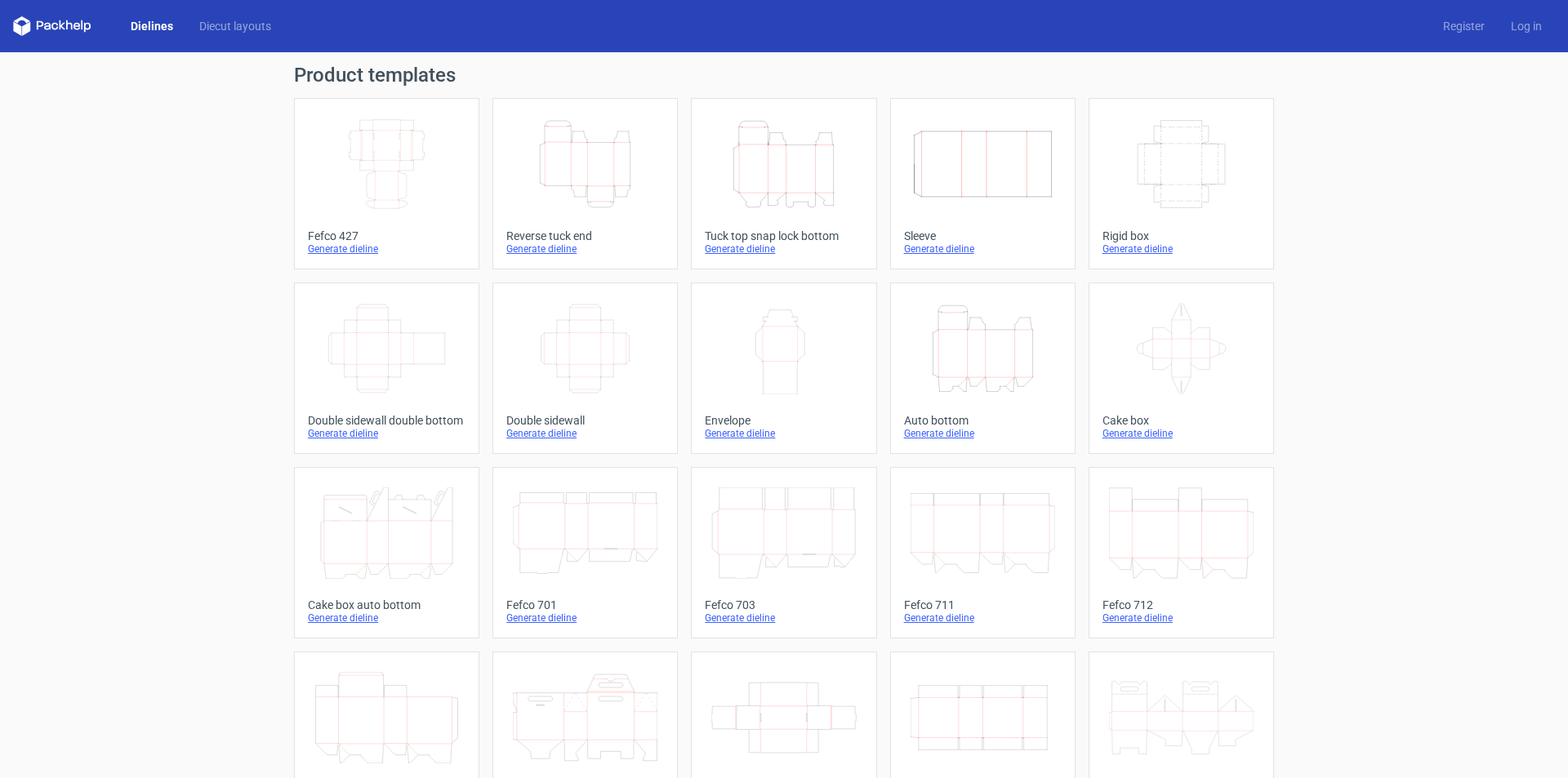
scroll to position [243, 0]
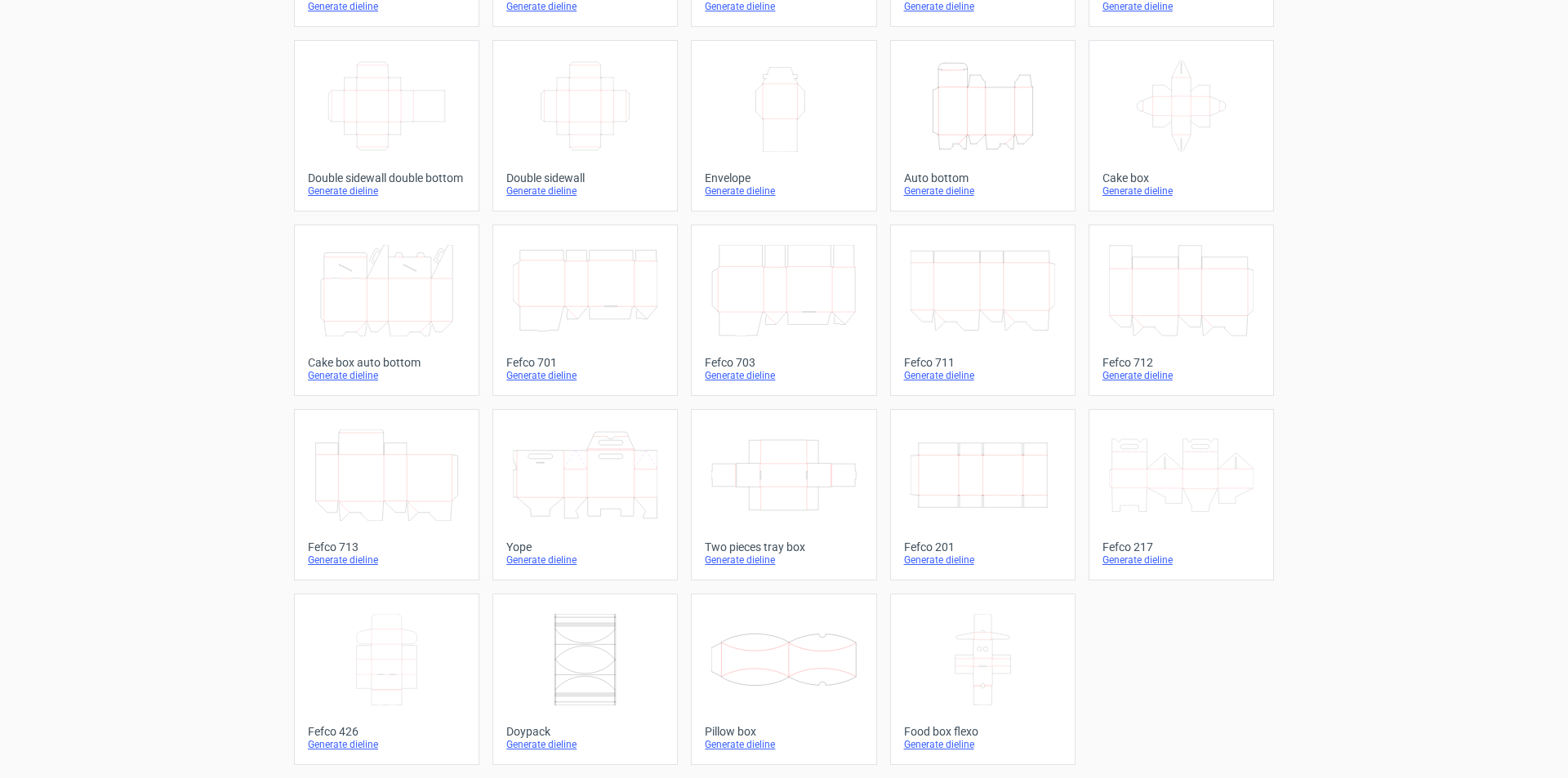
click at [941, 455] on icon "Width Depth Height" at bounding box center [982, 476] width 145 height 92
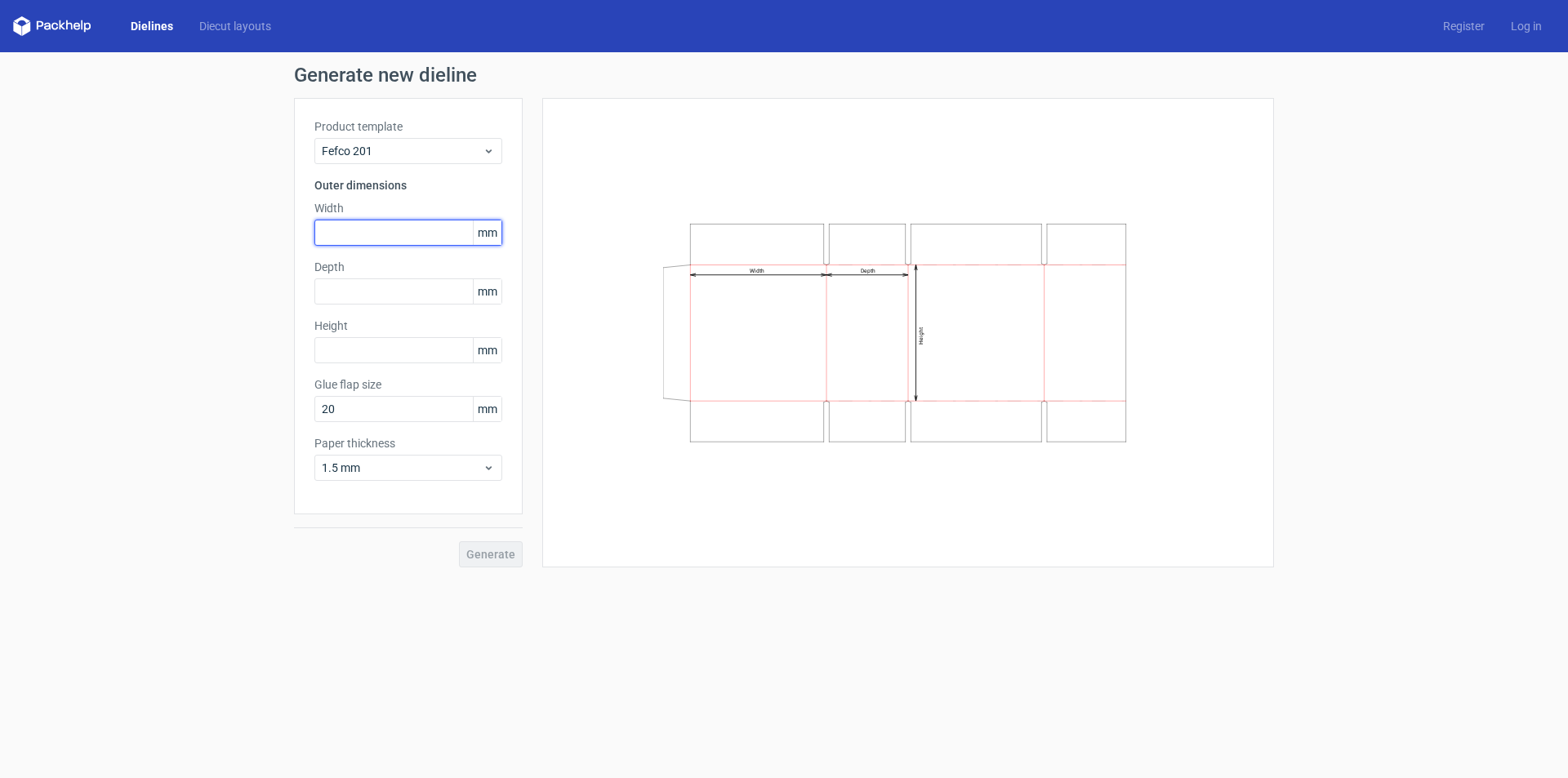
click at [384, 224] on input "text" at bounding box center [408, 232] width 188 height 26
type input "130"
type input "90"
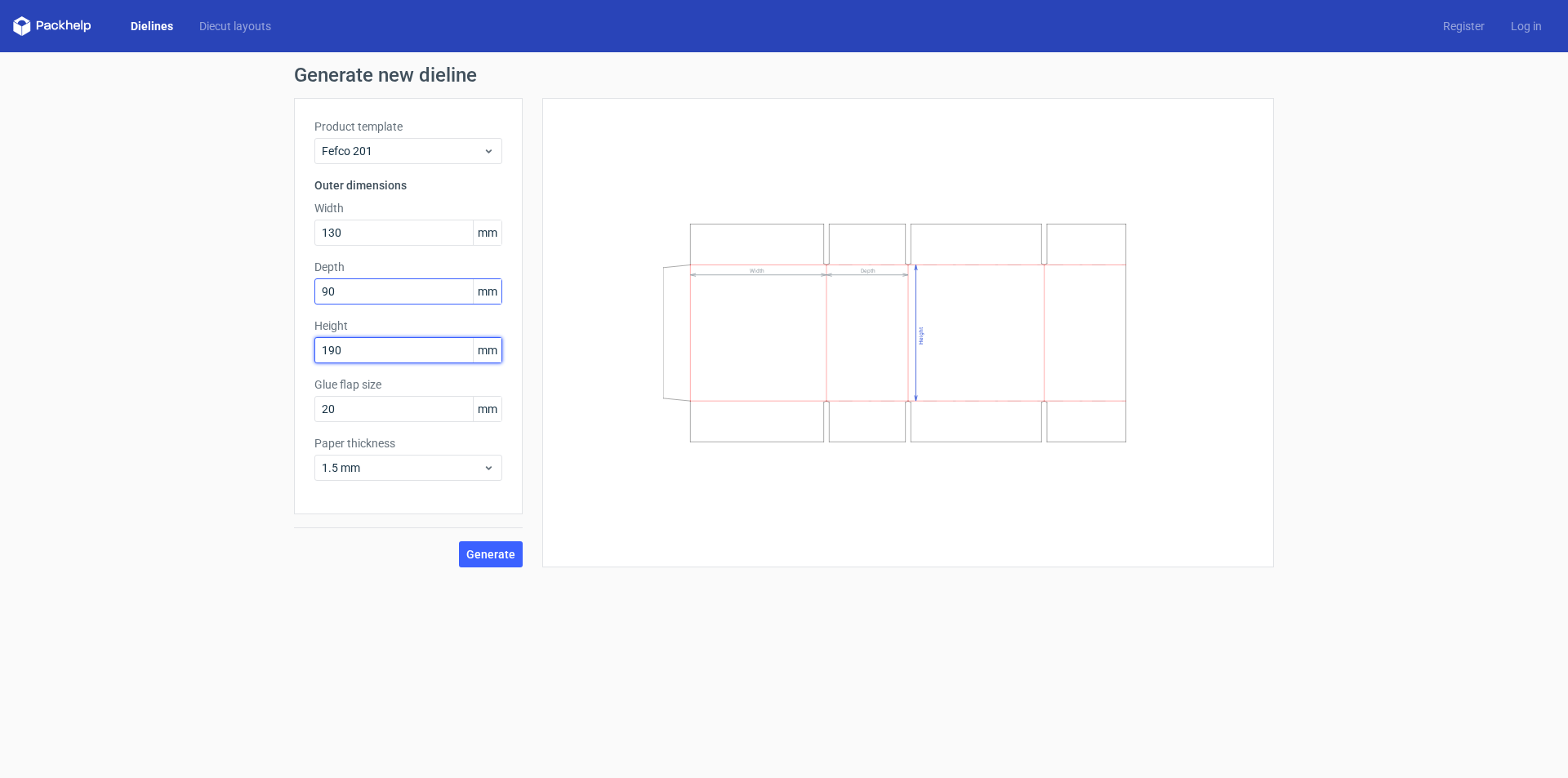
type input "190"
drag, startPoint x: 376, startPoint y: 288, endPoint x: 237, endPoint y: 287, distance: 139.0
click at [237, 287] on div "Generate new dieline Product template Fefco 201 Outer dimensions Width 130 mm D…" at bounding box center [784, 316] width 1568 height 528
type input "45"
click at [472, 552] on span "Generate" at bounding box center [491, 554] width 49 height 11
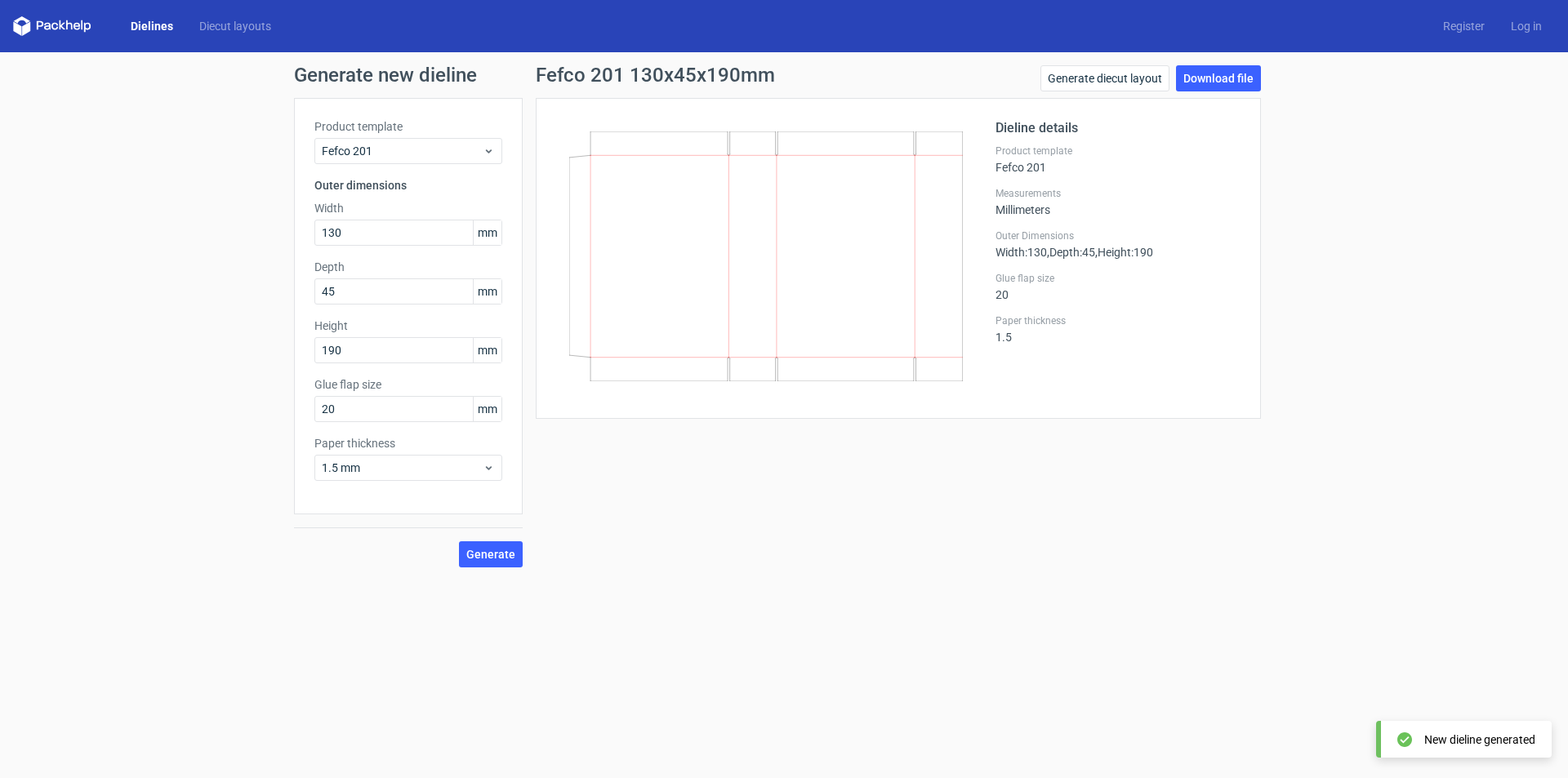
click at [166, 27] on link "Dielines" at bounding box center [152, 26] width 68 height 16
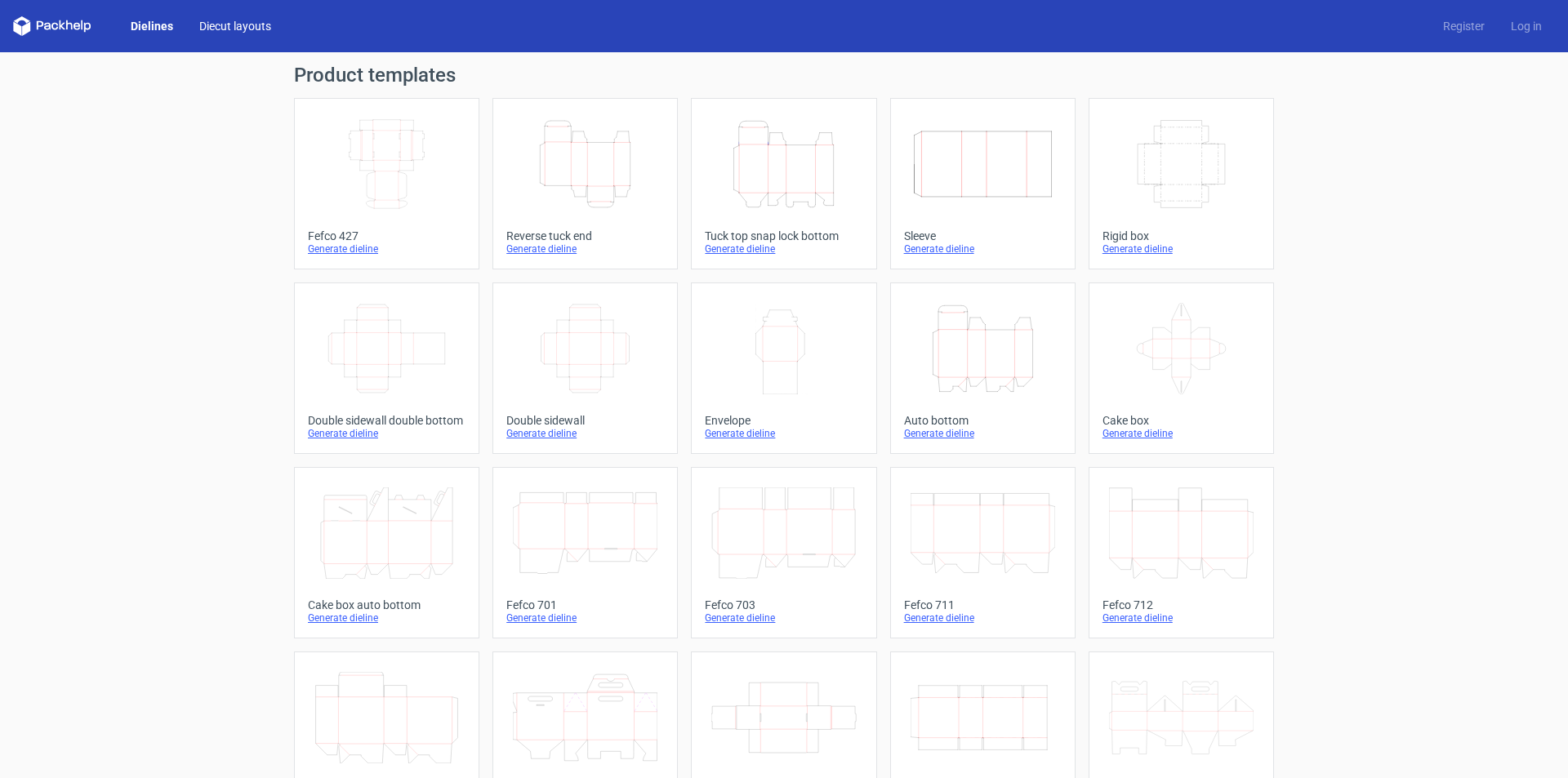
click at [231, 23] on link "Diecut layouts" at bounding box center [235, 26] width 98 height 16
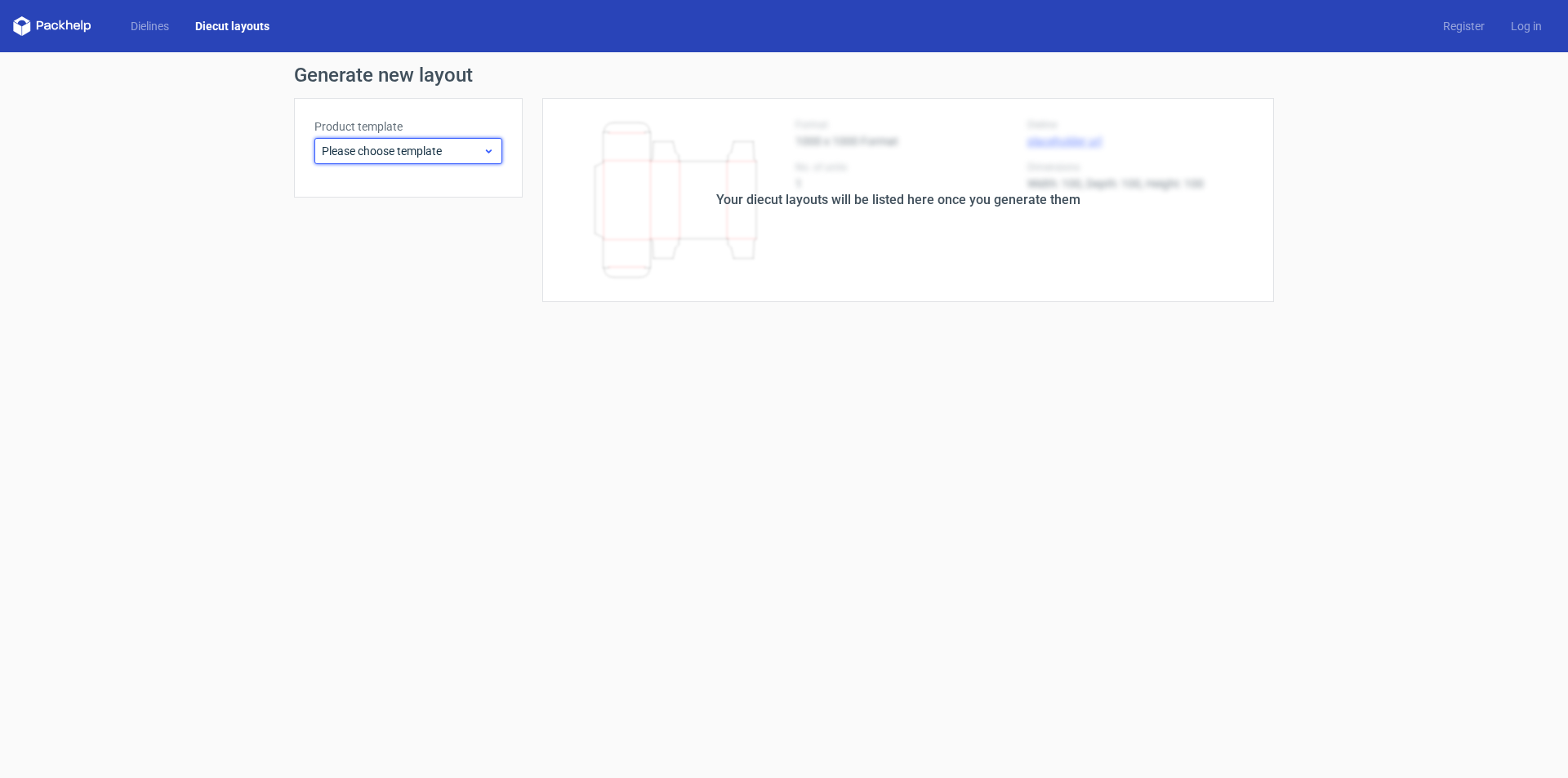
click at [444, 140] on div "Please choose template" at bounding box center [408, 151] width 188 height 26
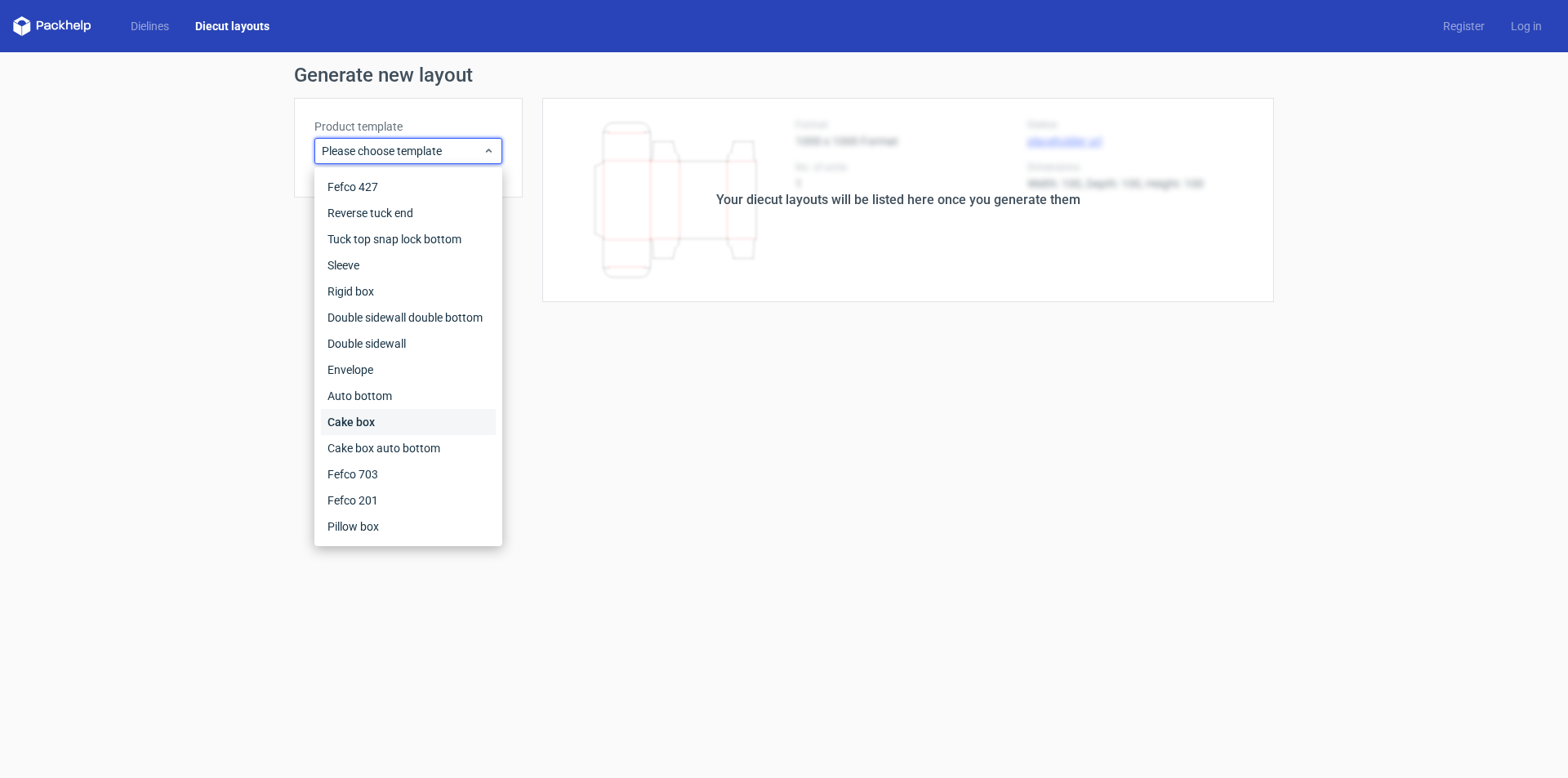
click at [380, 426] on div "Cake box" at bounding box center [408, 422] width 175 height 26
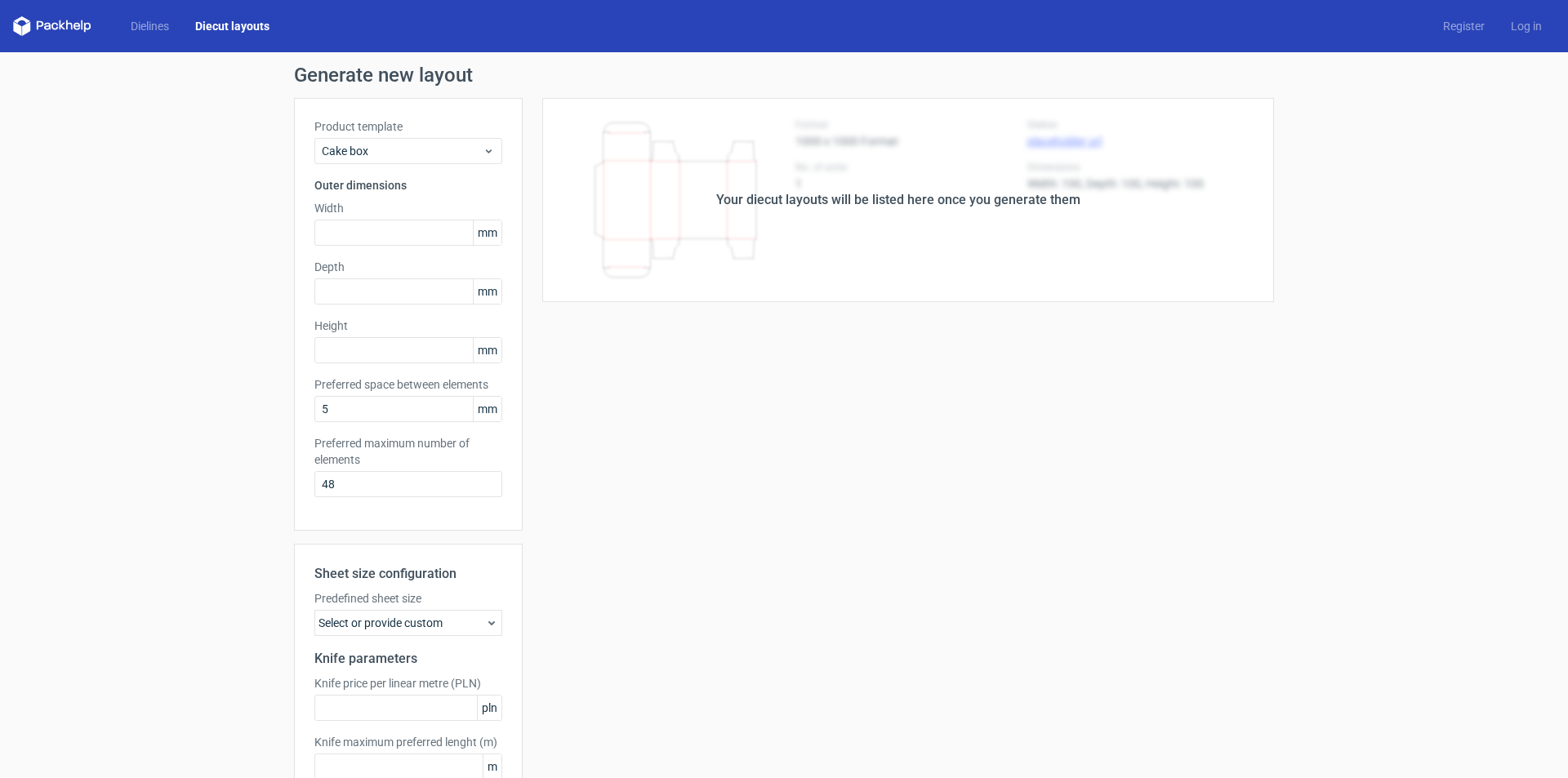
scroll to position [81, 0]
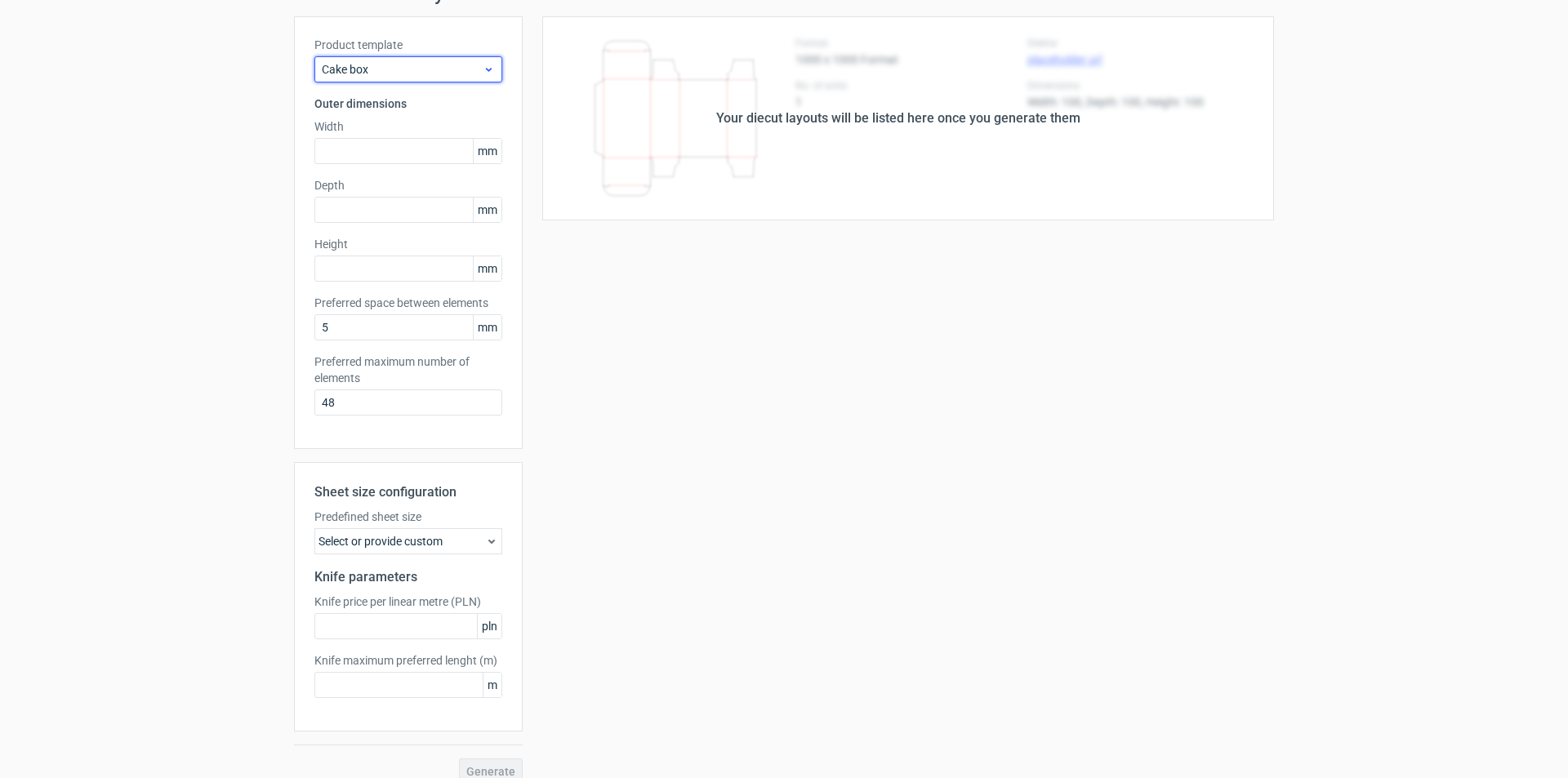
click at [417, 75] on span "Cake box" at bounding box center [402, 69] width 161 height 16
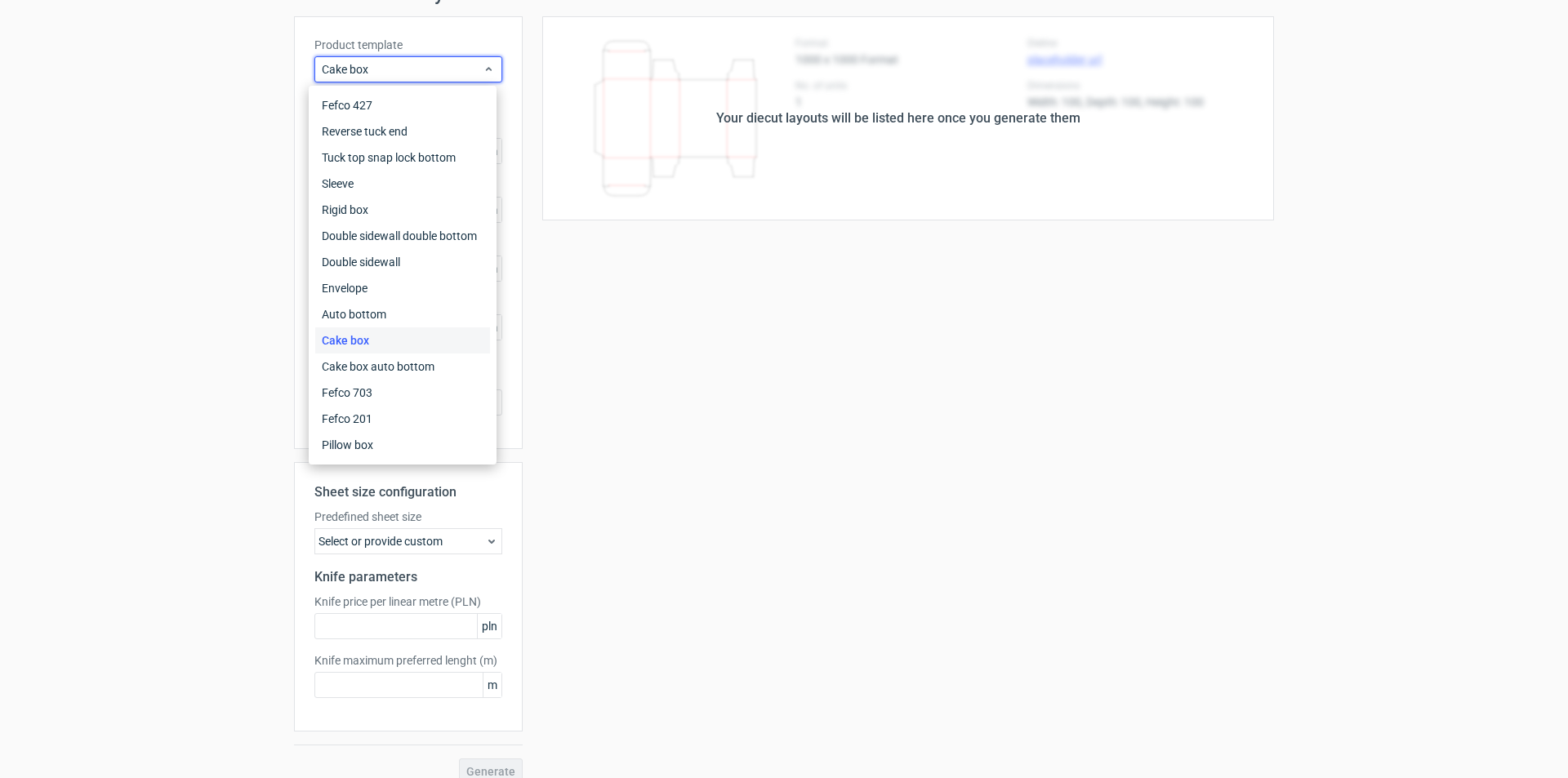
click at [355, 336] on div "Cake box" at bounding box center [403, 340] width 175 height 26
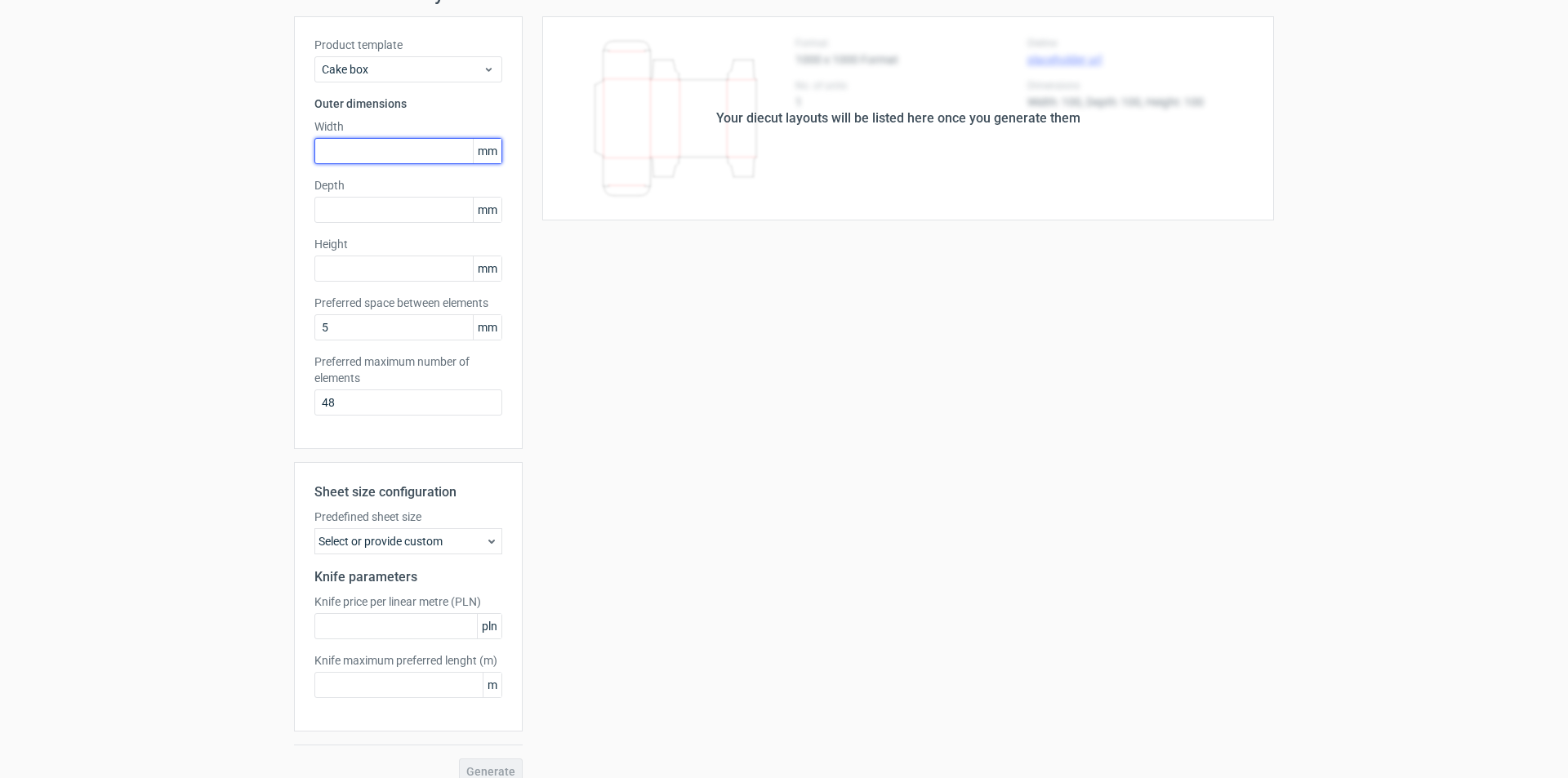
click at [390, 158] on input "text" at bounding box center [408, 151] width 188 height 26
type input "130"
type input "45"
type input "90"
click at [404, 332] on input "5" at bounding box center [408, 327] width 188 height 26
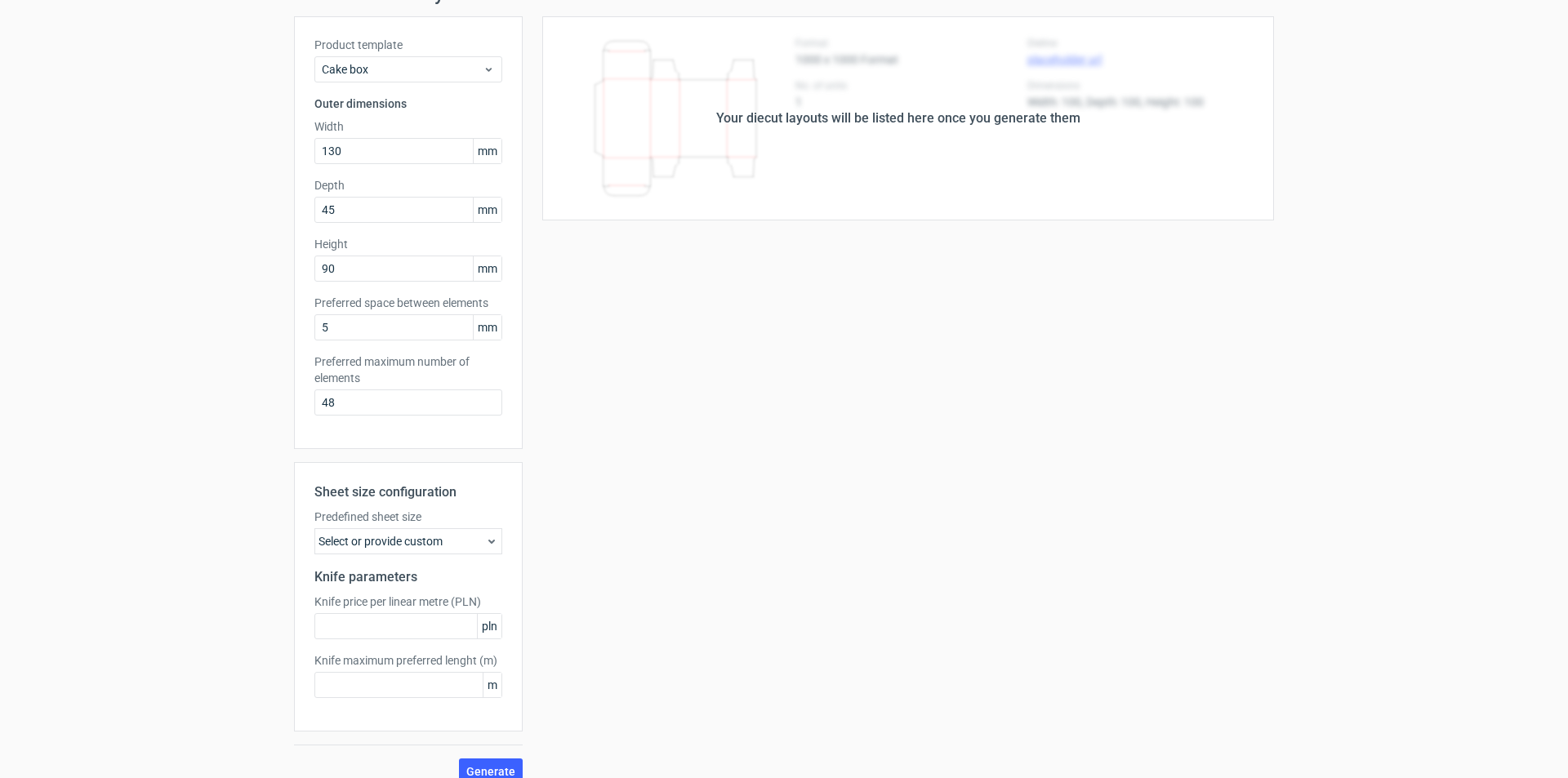
click at [657, 380] on div "Your diecut layouts will be listed here once you generate them Height Depth Wid…" at bounding box center [898, 400] width 751 height 768
click at [451, 538] on div "Select or provide custom" at bounding box center [408, 541] width 188 height 26
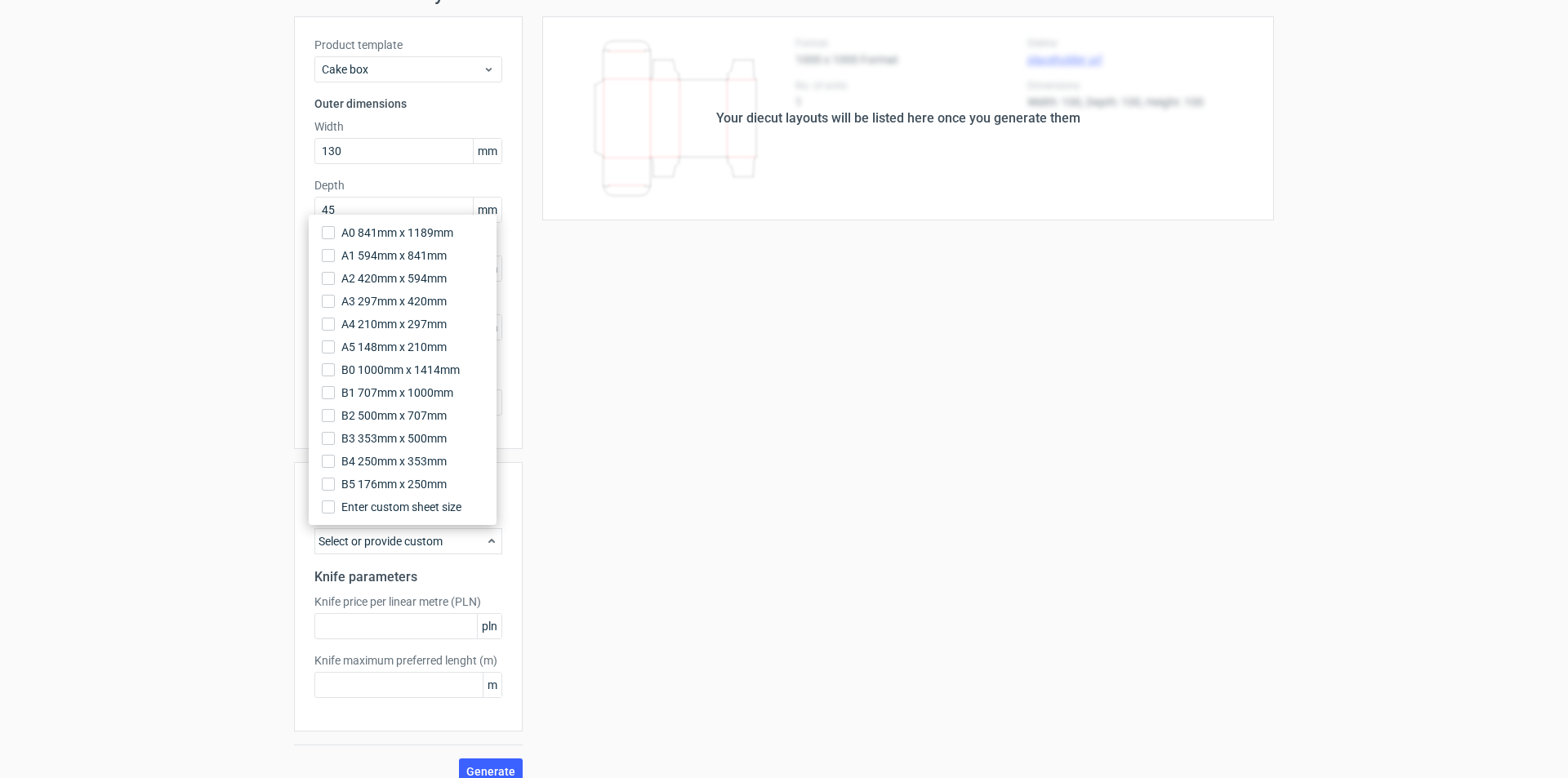
click at [451, 538] on div "Select or provide custom" at bounding box center [408, 541] width 188 height 26
click at [627, 604] on div "Your diecut layouts will be listed here once you generate them Height Depth Wid…" at bounding box center [898, 400] width 751 height 768
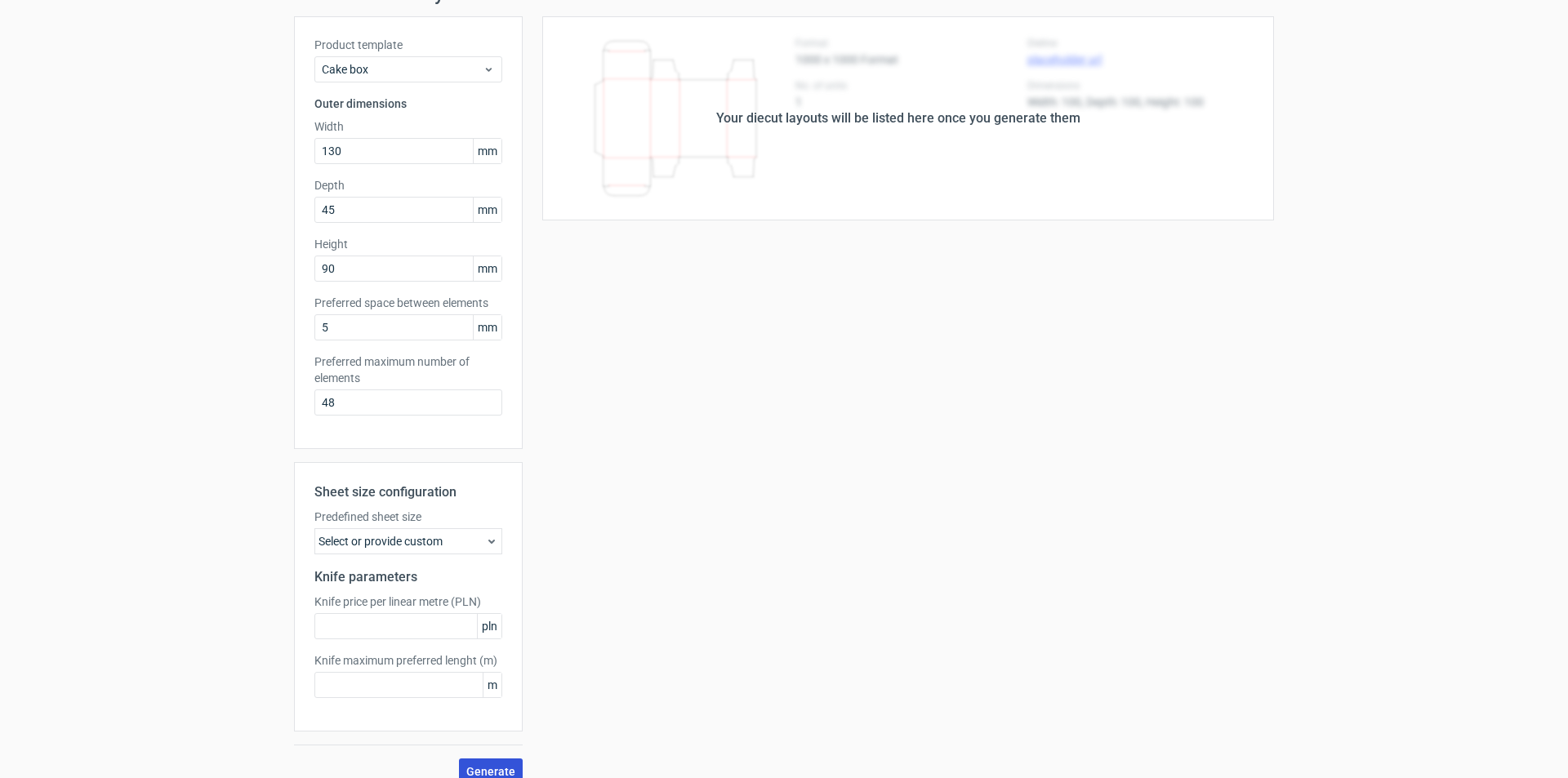
click at [486, 760] on button "Generate" at bounding box center [490, 771] width 63 height 26
drag, startPoint x: 352, startPoint y: 402, endPoint x: 282, endPoint y: 400, distance: 70.0
click at [282, 400] on div "Generate new layout Product template Cake box Outer dimensions Width 130 mm Dep…" at bounding box center [784, 384] width 1568 height 827
type input "1"
click at [613, 438] on div "Your diecut layouts will be listed here once you generate them Height Depth Wid…" at bounding box center [898, 400] width 751 height 768
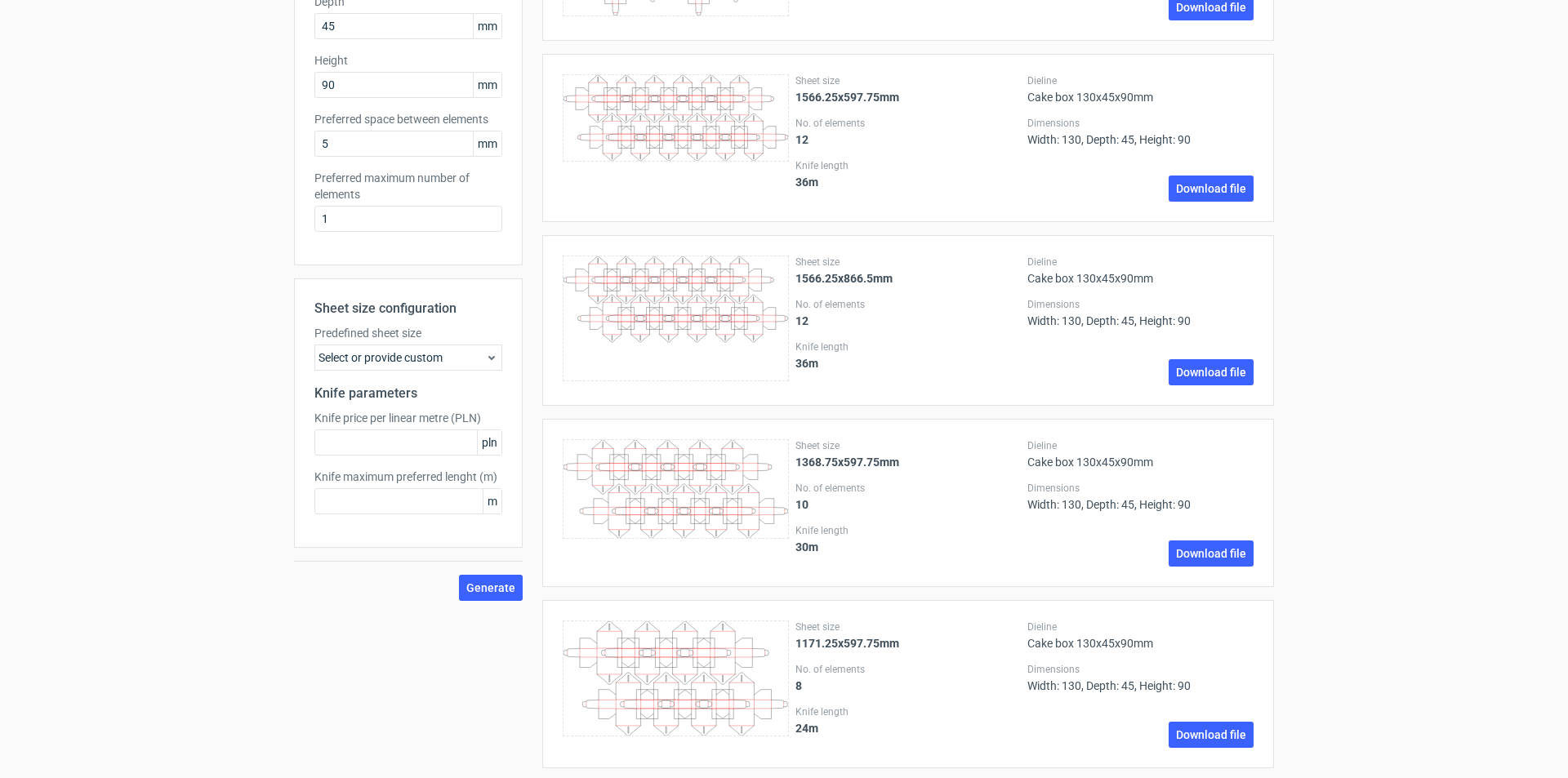
scroll to position [0, 0]
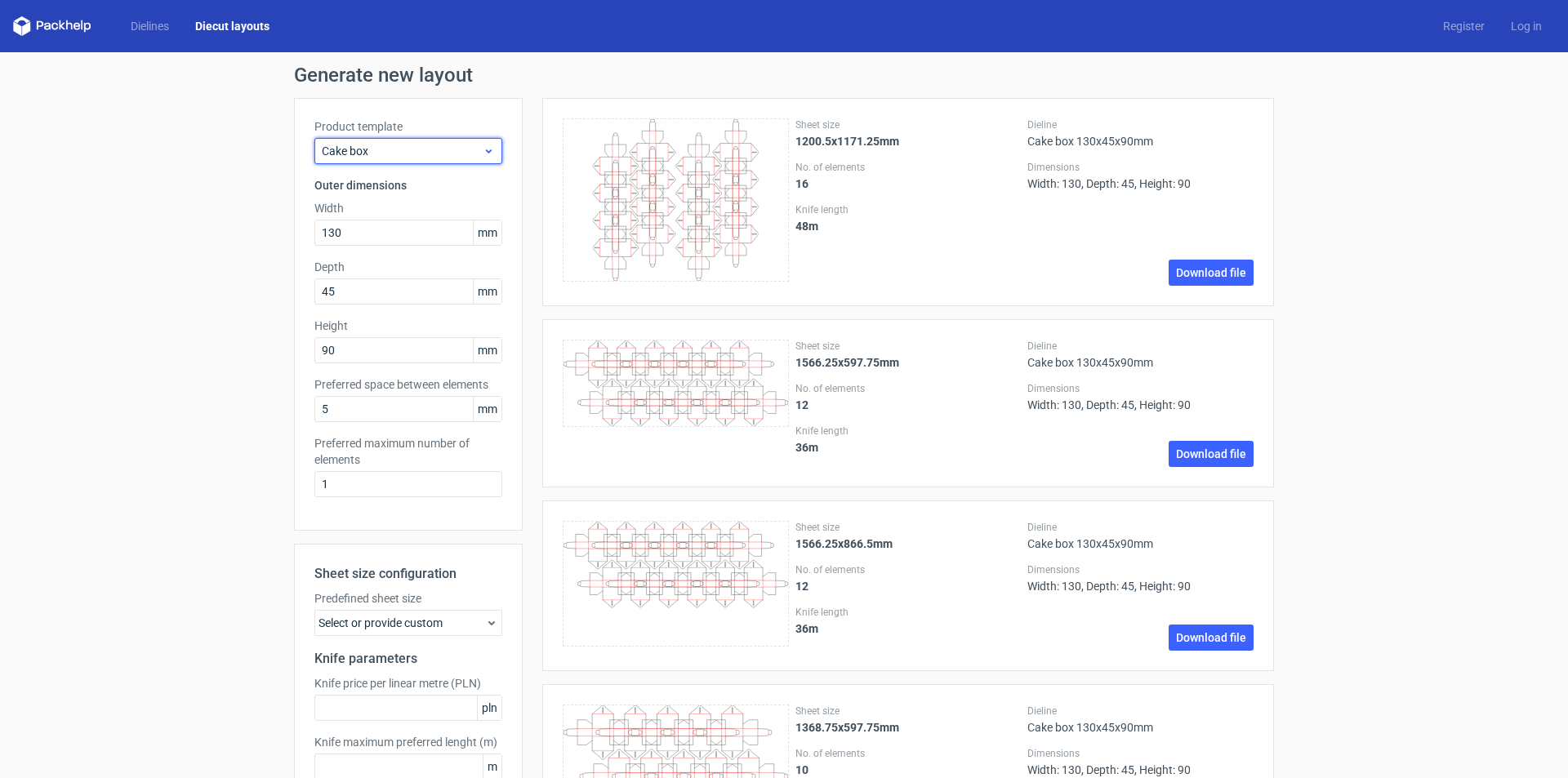
click at [384, 150] on span "Cake box" at bounding box center [402, 151] width 161 height 16
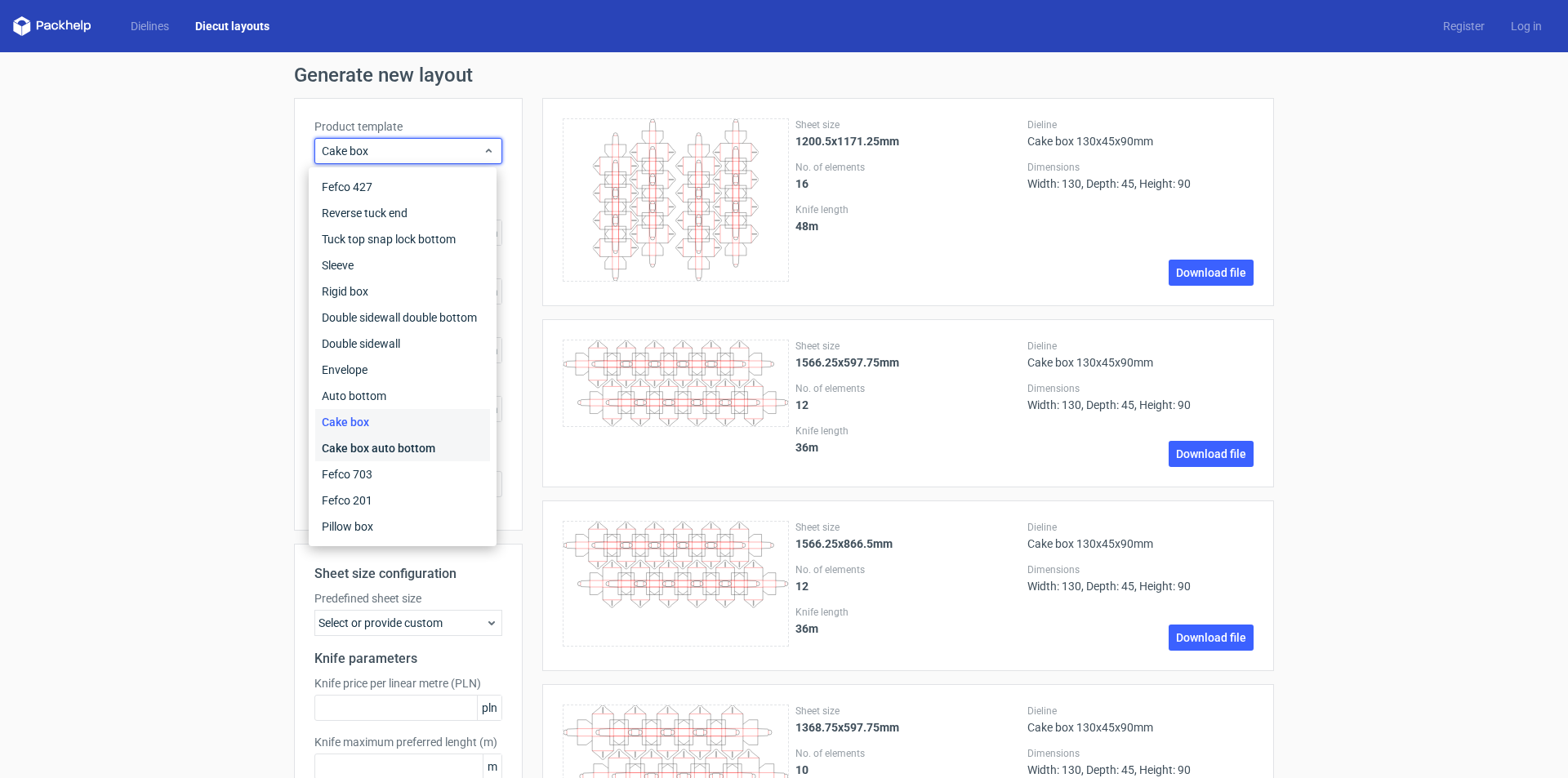
click at [433, 451] on div "Cake box auto bottom" at bounding box center [403, 448] width 175 height 26
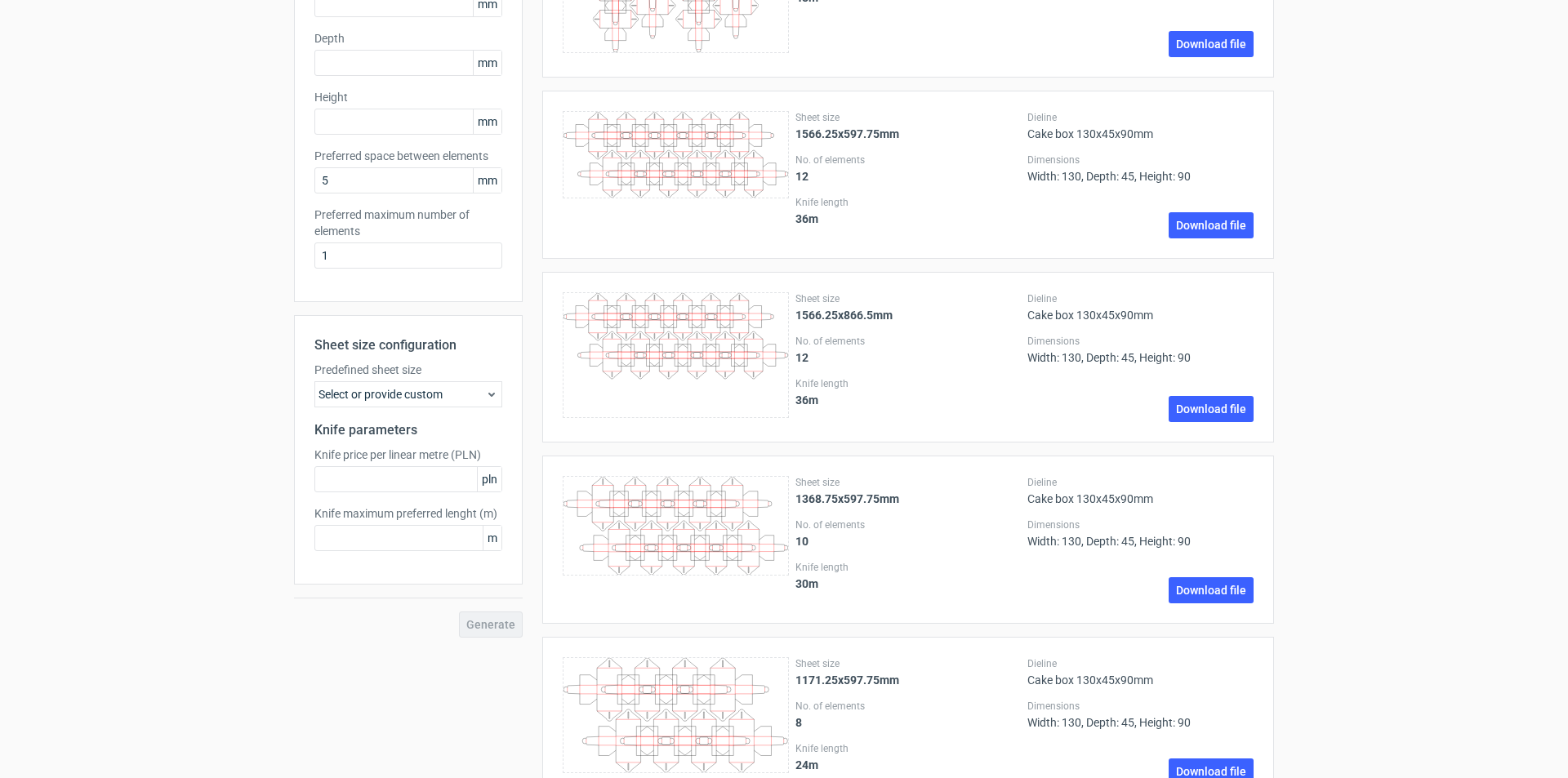
scroll to position [81, 0]
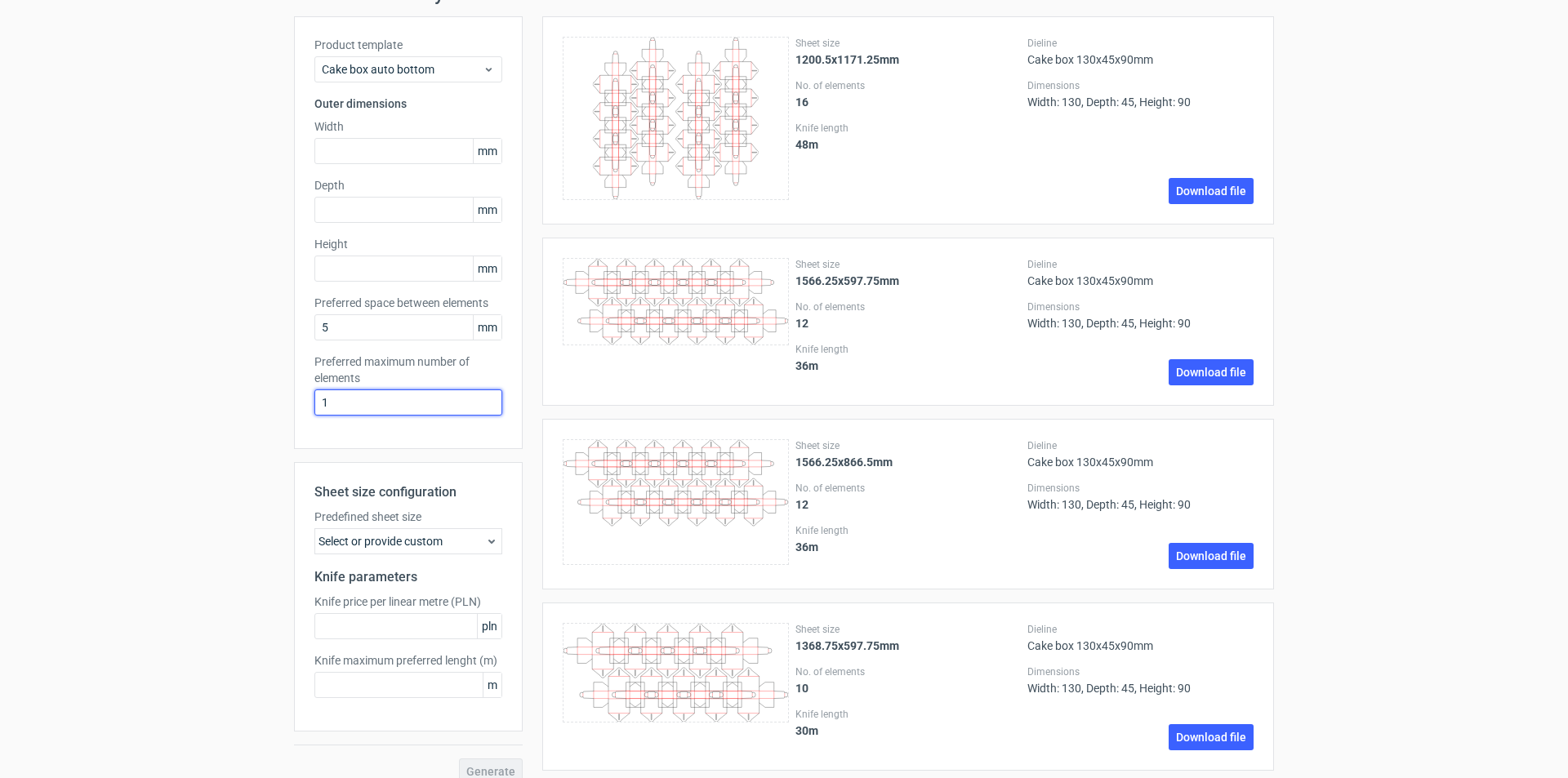
click at [347, 404] on input "1" at bounding box center [408, 402] width 188 height 26
click at [345, 131] on label "Width" at bounding box center [408, 126] width 188 height 16
click at [355, 159] on input "text" at bounding box center [408, 151] width 188 height 26
type input "190"
type input "45"
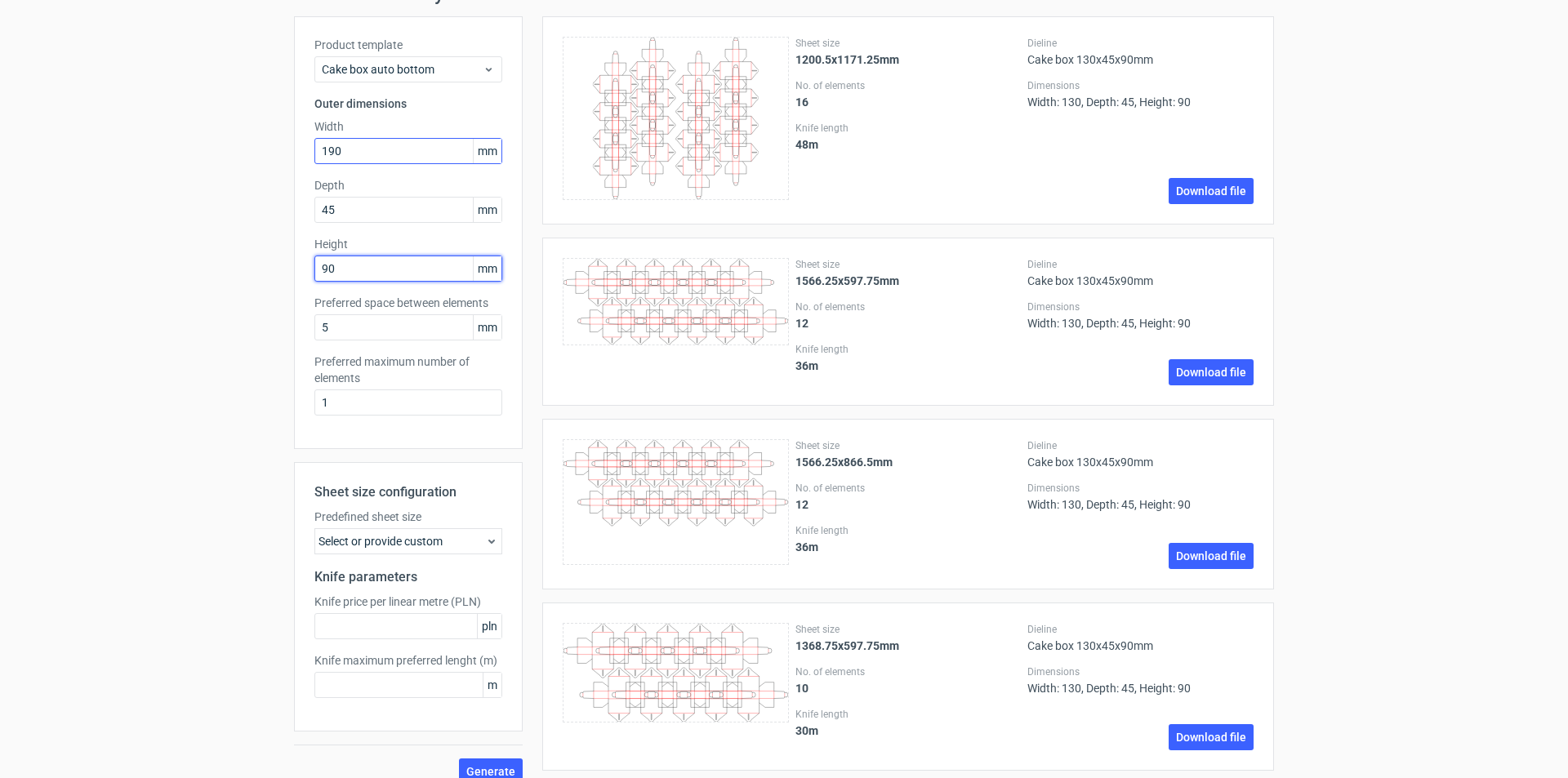
type input "90"
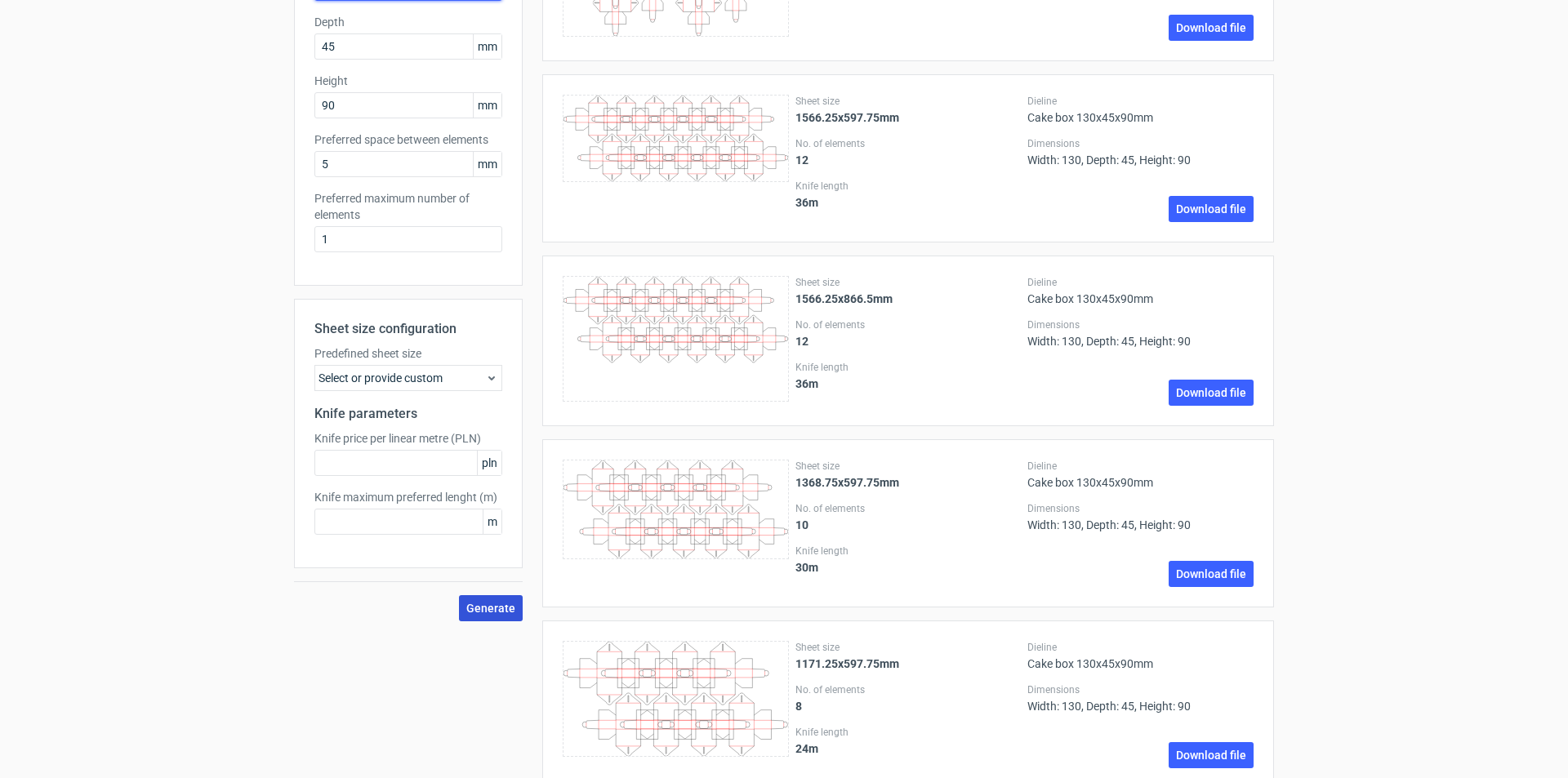
type input "130"
click at [491, 610] on span "Generate" at bounding box center [491, 607] width 49 height 11
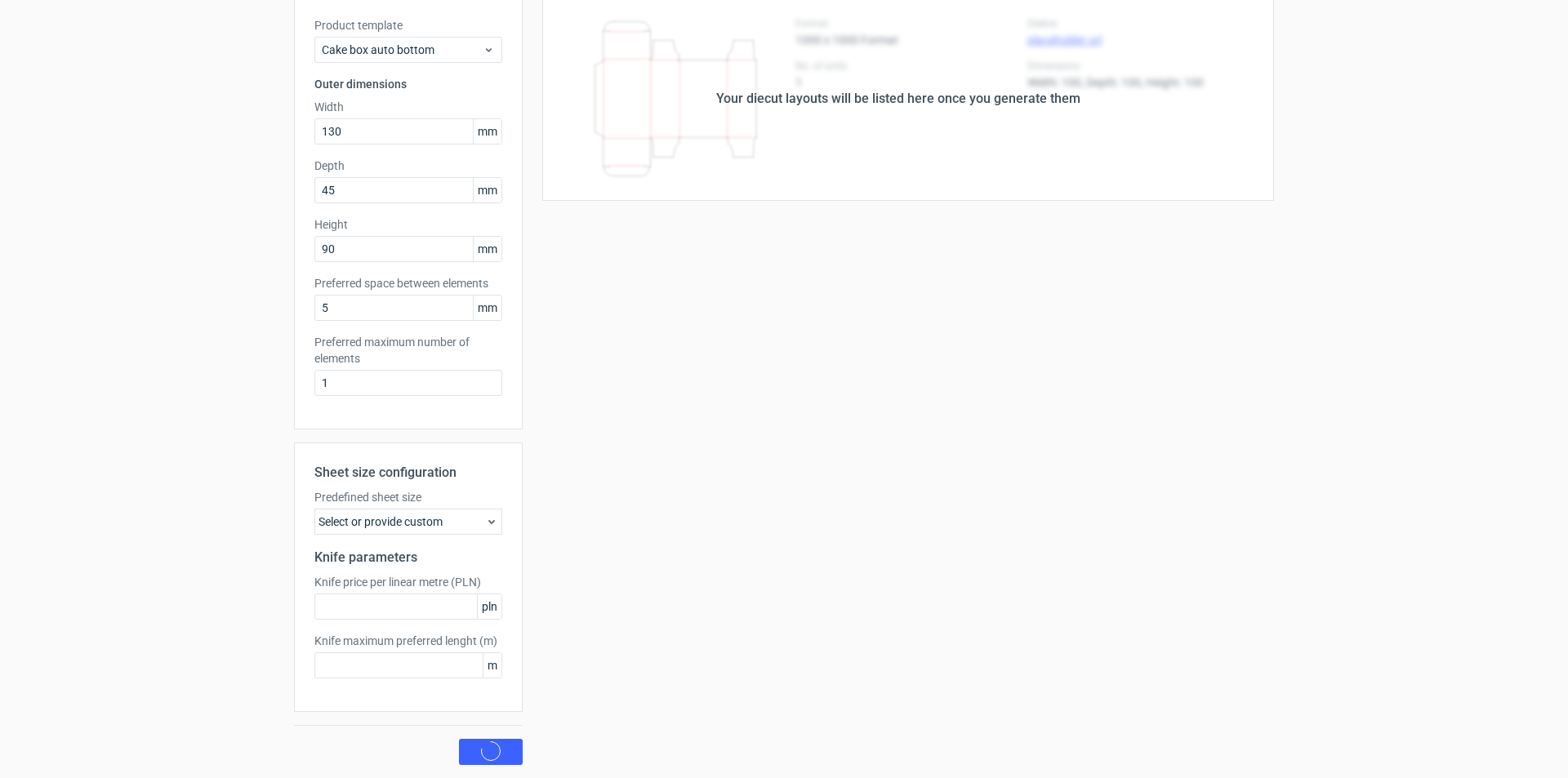
scroll to position [0, 0]
